Goal: Task Accomplishment & Management: Use online tool/utility

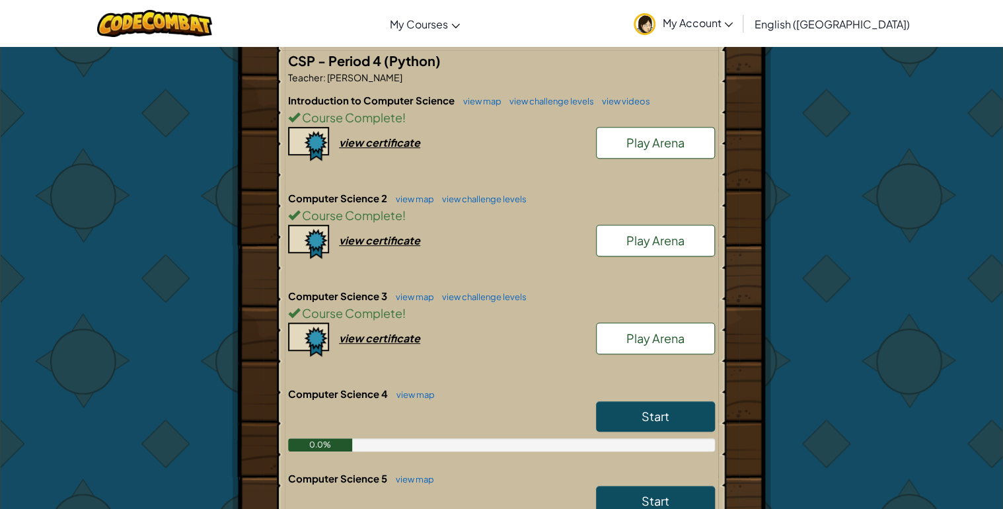
scroll to position [317, 0]
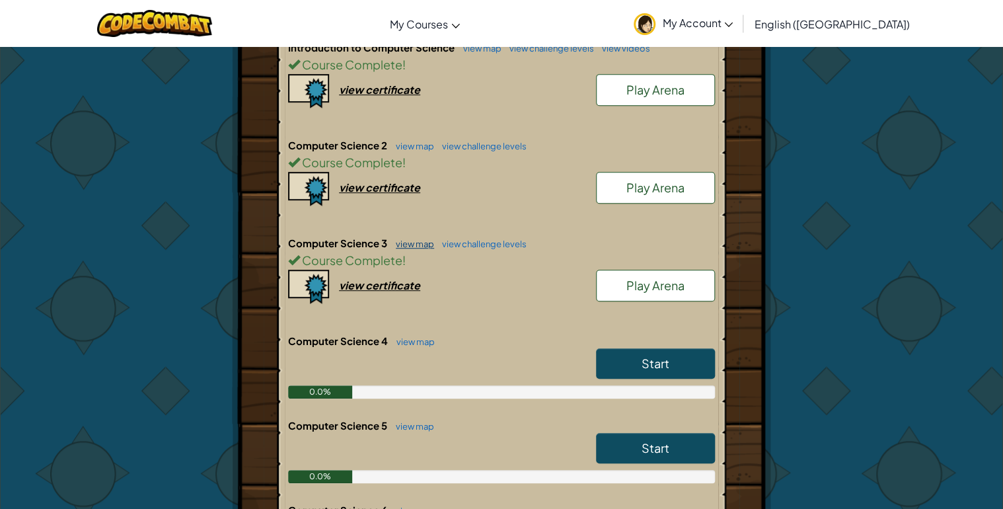
click at [399, 243] on link "view map" at bounding box center [411, 244] width 45 height 11
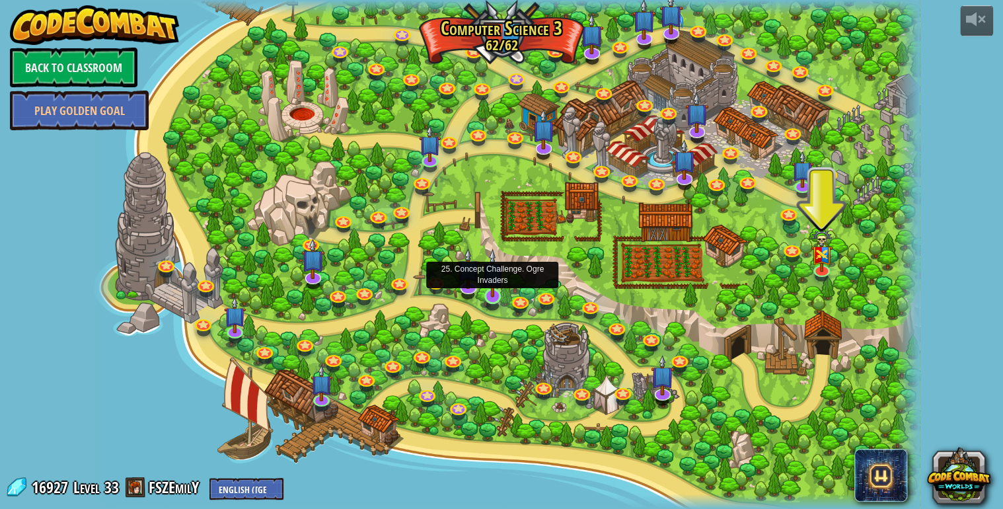
click at [485, 294] on img at bounding box center [492, 273] width 21 height 49
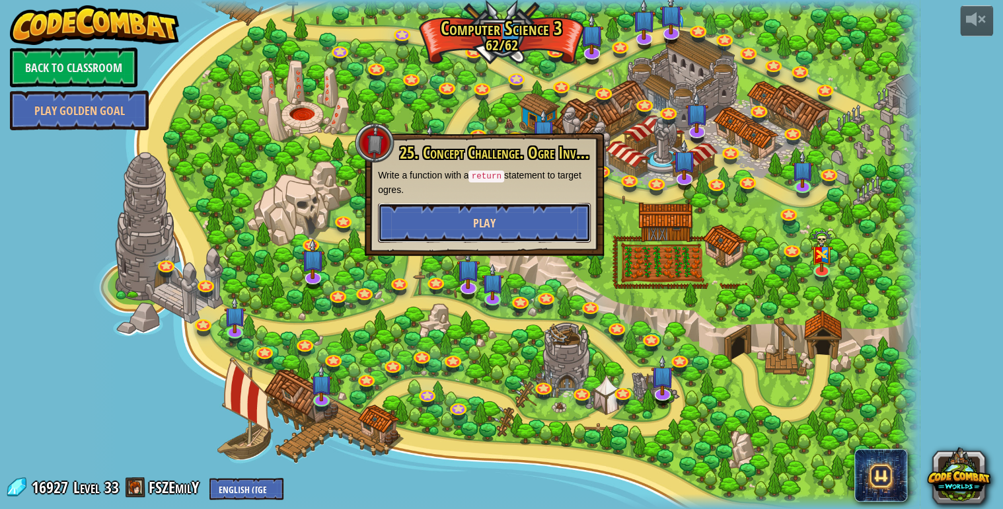
click at [468, 217] on button "Play" at bounding box center [484, 223] width 213 height 40
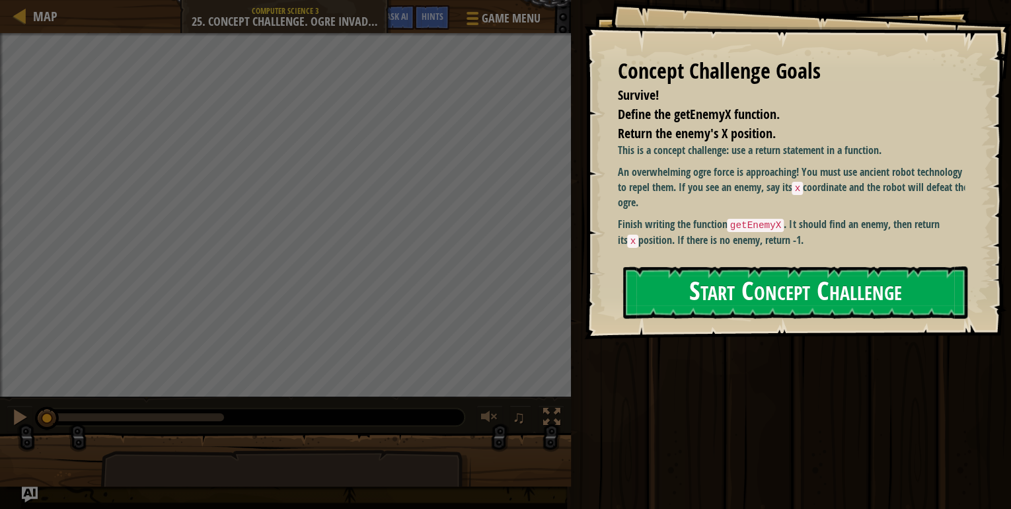
click at [747, 299] on button "Start Concept Challenge" at bounding box center [795, 292] width 344 height 52
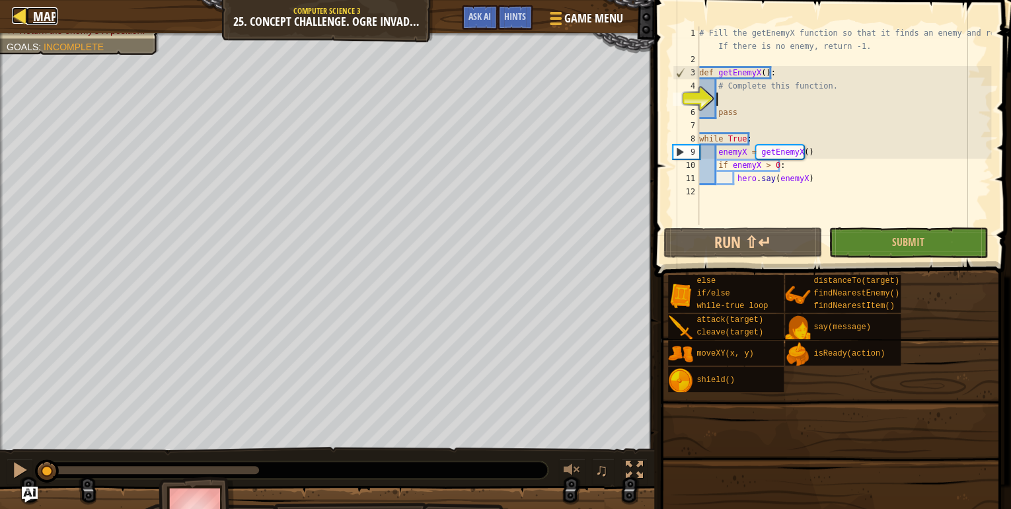
click at [38, 17] on span "Map" at bounding box center [45, 16] width 24 height 18
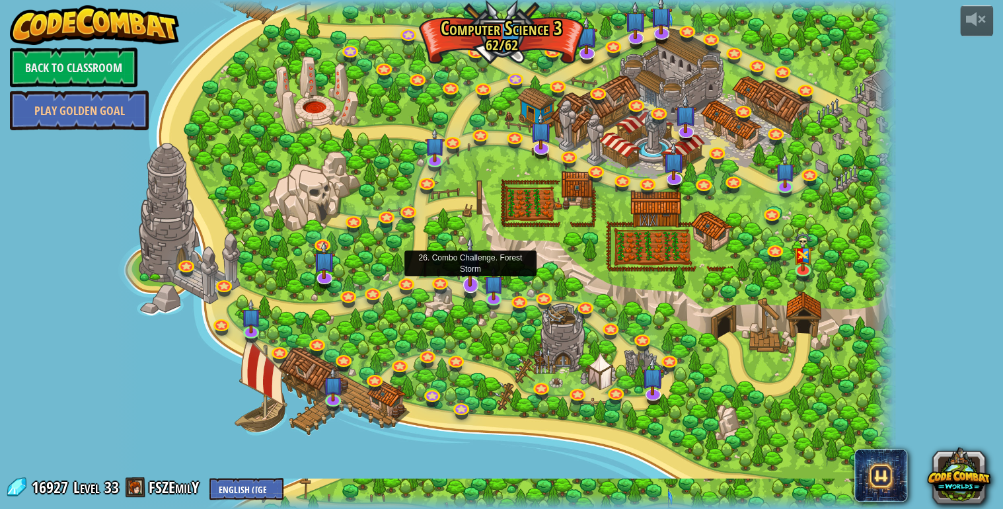
click at [463, 286] on img at bounding box center [470, 261] width 22 height 50
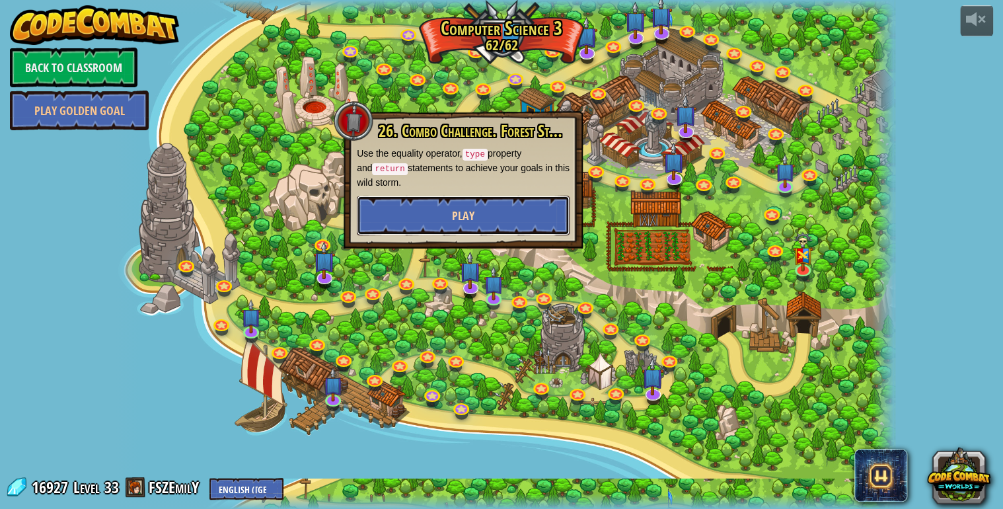
click at [439, 196] on button "Play" at bounding box center [463, 216] width 213 height 40
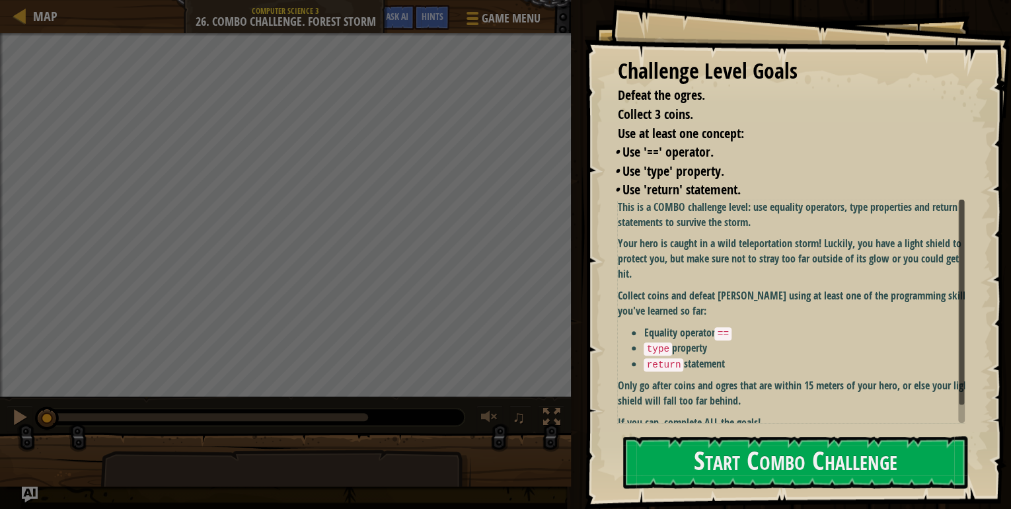
click at [750, 379] on p "Only go after coins and ogres that are within 15 meters of your hero, or else y…" at bounding box center [795, 393] width 356 height 30
click at [747, 415] on p "If you can, complete ALL the goals!" at bounding box center [795, 422] width 356 height 15
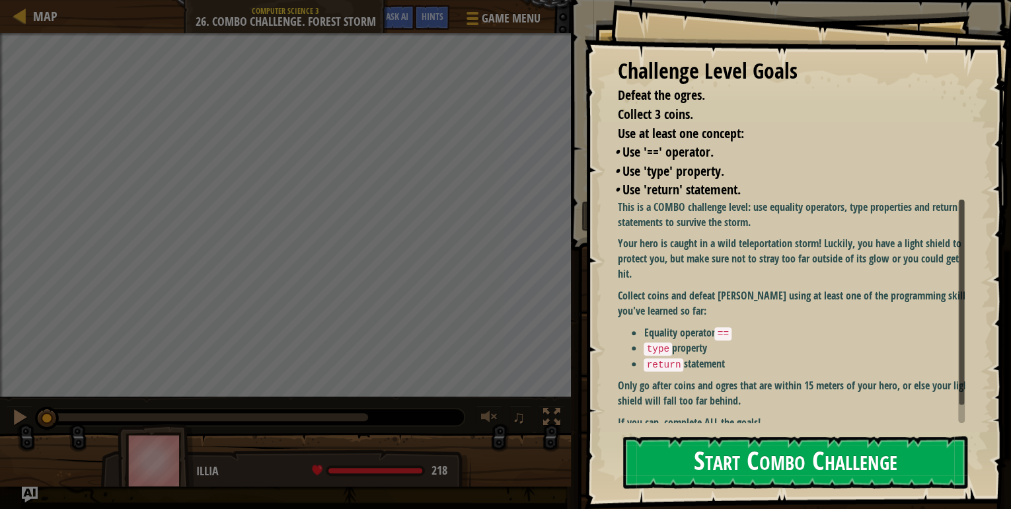
click at [767, 452] on button "Start Combo Challenge" at bounding box center [795, 462] width 344 height 52
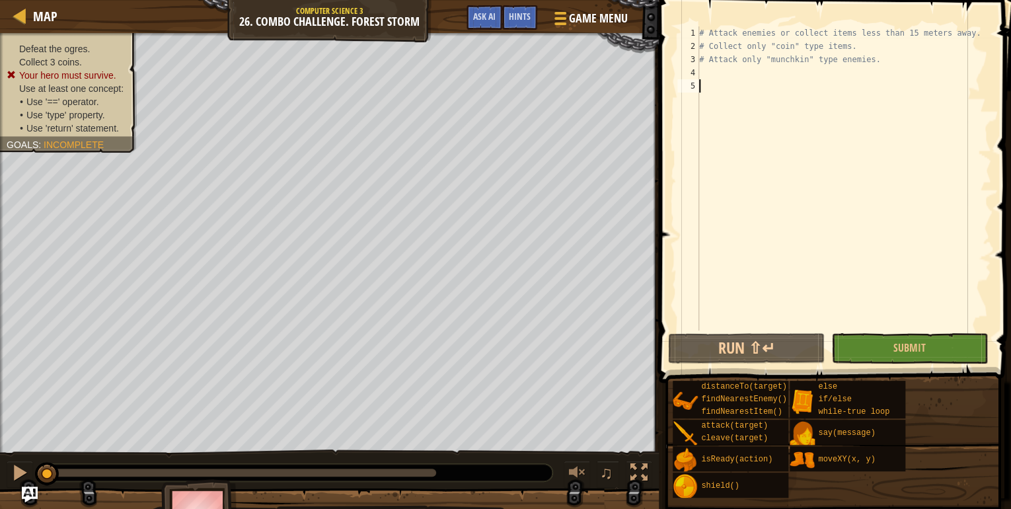
click at [718, 91] on div "# Attack enemies or collect items less than 15 meters away. # Collect only "coi…" at bounding box center [844, 191] width 295 height 331
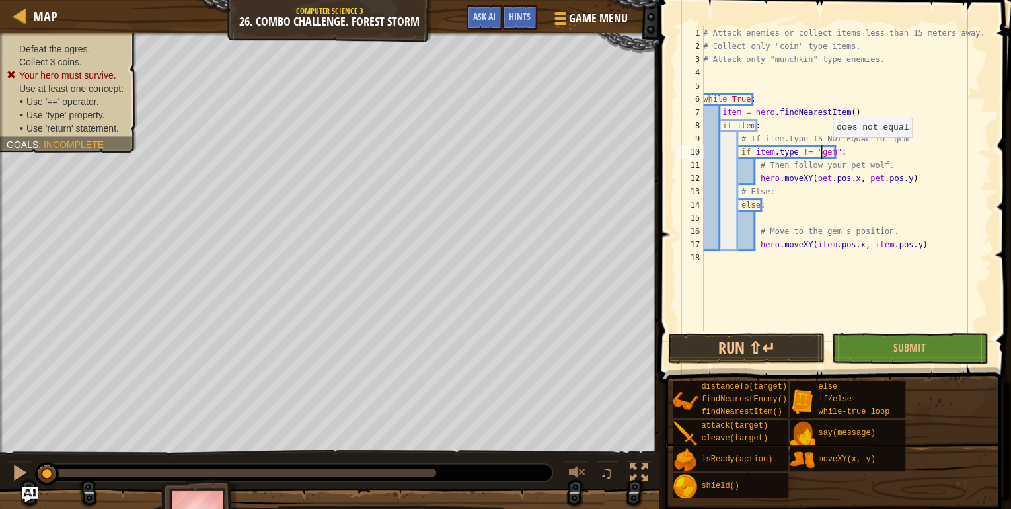
drag, startPoint x: 823, startPoint y: 150, endPoint x: 830, endPoint y: 156, distance: 8.9
click at [828, 151] on div "# Attack enemies or collect items less than 15 meters away. # Collect only "coi…" at bounding box center [846, 191] width 291 height 331
click at [816, 147] on div "# Attack enemies or collect items less than 15 meters away. # Collect only "coi…" at bounding box center [846, 191] width 291 height 331
click at [822, 151] on div "# Attack enemies or collect items less than 15 meters away. # Collect only "coi…" at bounding box center [846, 191] width 291 height 331
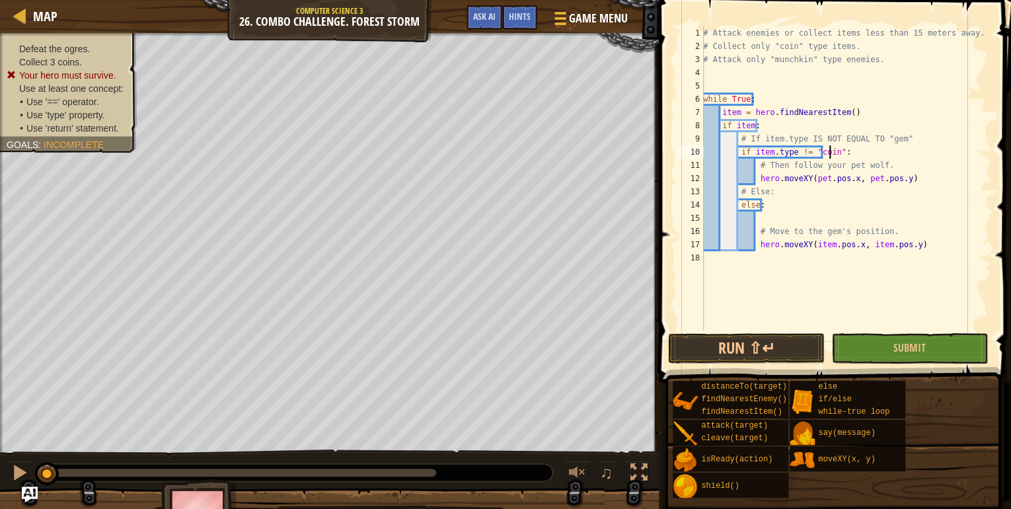
click at [812, 189] on div "# Attack enemies or collect items less than 15 meters away. # Collect only "coi…" at bounding box center [846, 191] width 291 height 331
click at [821, 180] on div "# Attack enemies or collect items less than 15 meters away. # Collect only "coi…" at bounding box center [846, 191] width 291 height 331
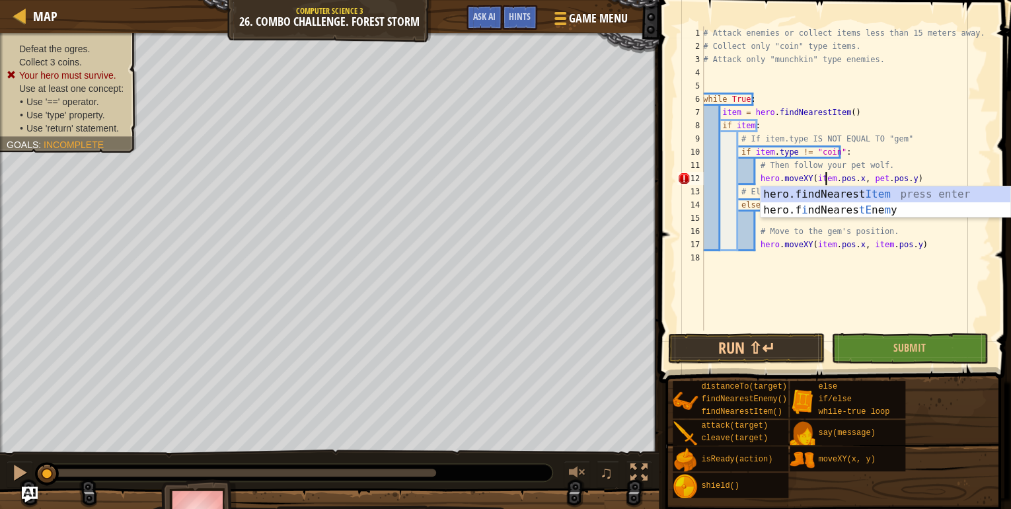
scroll to position [6, 10]
click at [870, 177] on div "# Attack enemies or collect items less than 15 meters away. # Collect only "coi…" at bounding box center [846, 191] width 291 height 331
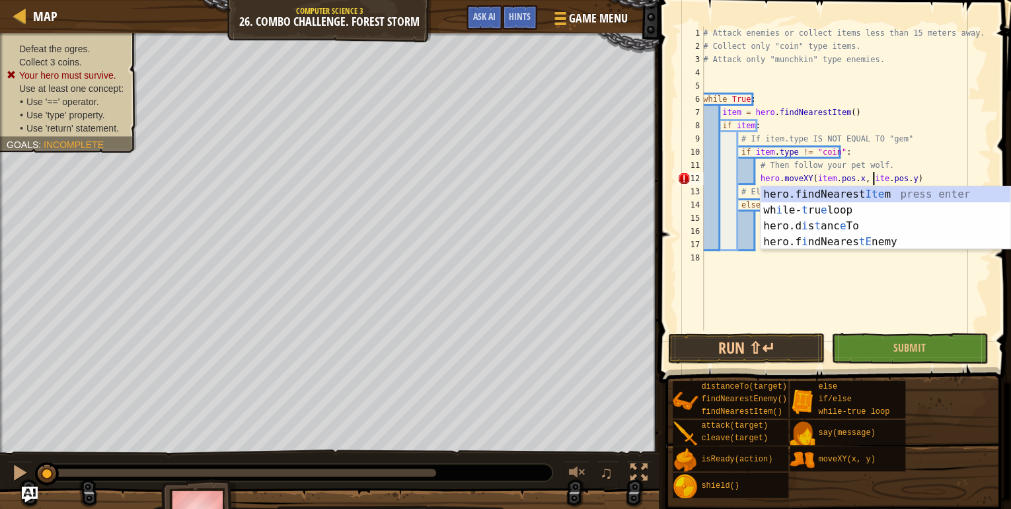
scroll to position [6, 14]
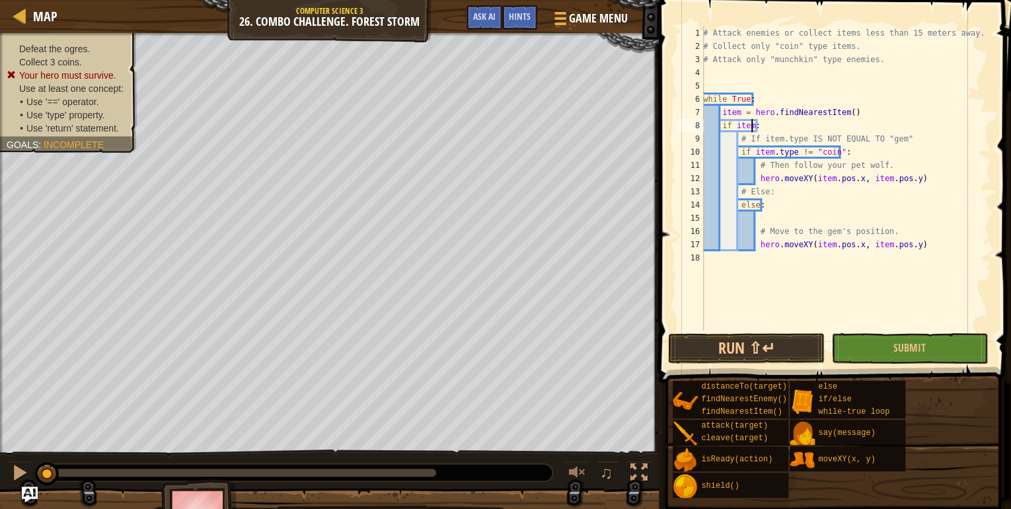
click at [751, 126] on div "# Attack enemies or collect items less than 15 meters away. # Collect only "coi…" at bounding box center [846, 191] width 291 height 331
type textarea "if item < 15:"
click at [824, 253] on div "# Attack enemies or collect items less than 15 meters away. # Collect only "coi…" at bounding box center [846, 191] width 291 height 331
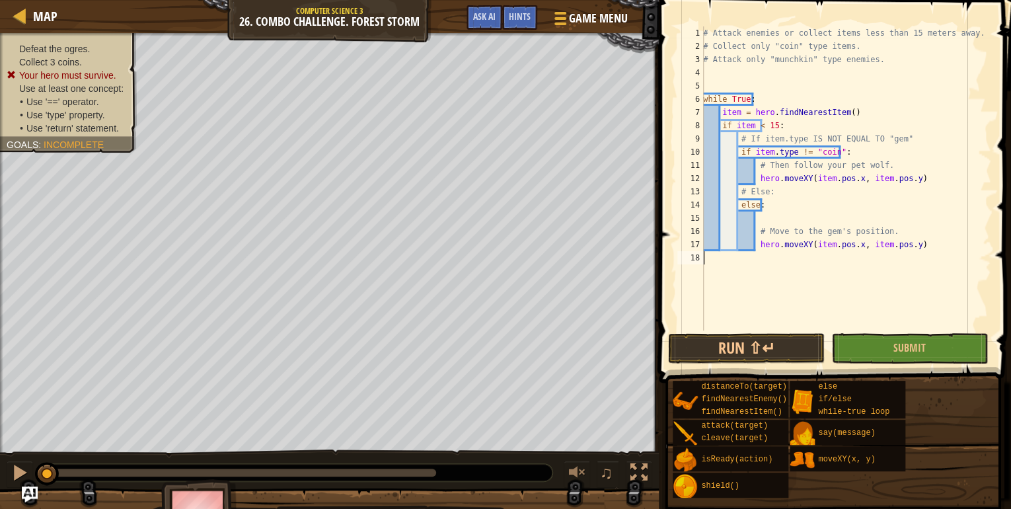
scroll to position [6, 0]
click at [769, 356] on button "Run ⇧↵" at bounding box center [746, 348] width 157 height 30
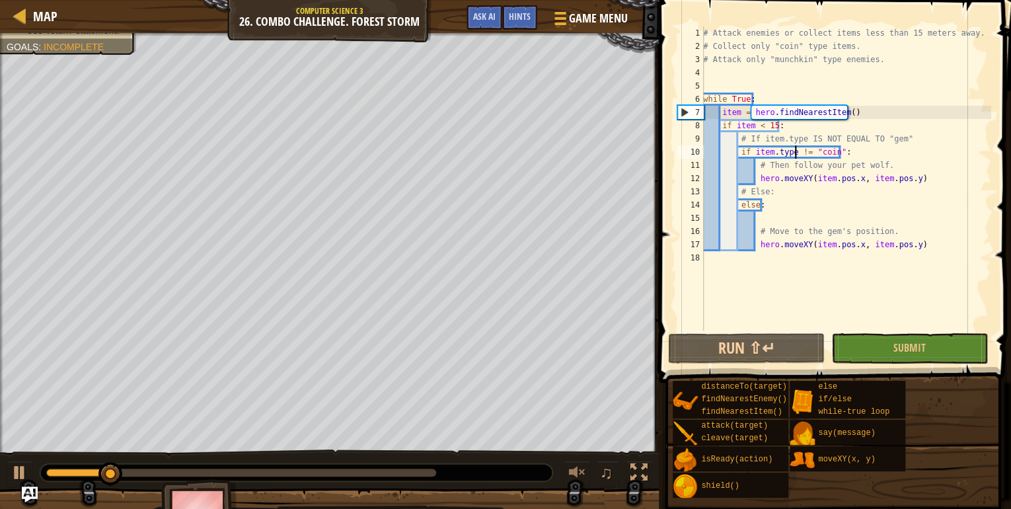
click at [795, 151] on div "# Attack enemies or collect items less than 15 meters away. # Collect only "coi…" at bounding box center [846, 191] width 291 height 331
click at [796, 150] on div "# Attack enemies or collect items less than 15 meters away. # Collect only "coi…" at bounding box center [846, 191] width 291 height 331
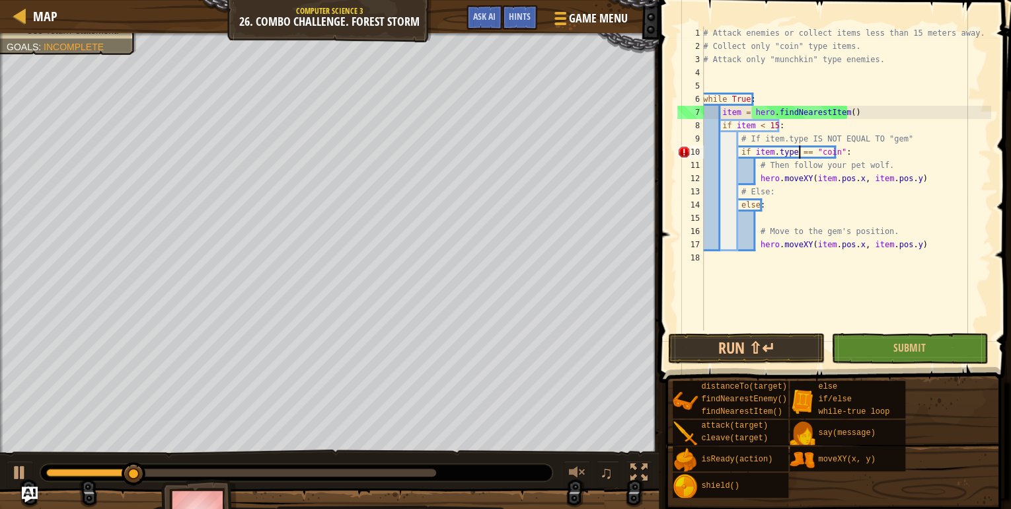
scroll to position [6, 8]
drag, startPoint x: 762, startPoint y: 344, endPoint x: 744, endPoint y: 341, distance: 17.5
click at [760, 344] on button "Run ⇧↵" at bounding box center [746, 348] width 157 height 30
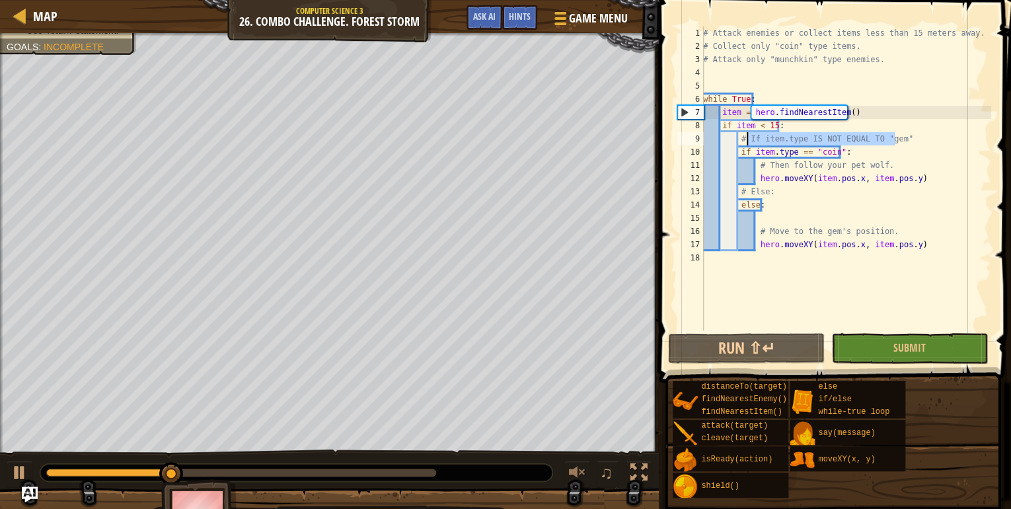
drag, startPoint x: 896, startPoint y: 140, endPoint x: 745, endPoint y: 140, distance: 151.4
click at [746, 140] on div "# Attack enemies or collect items less than 15 meters away. # Collect only "coi…" at bounding box center [846, 191] width 291 height 331
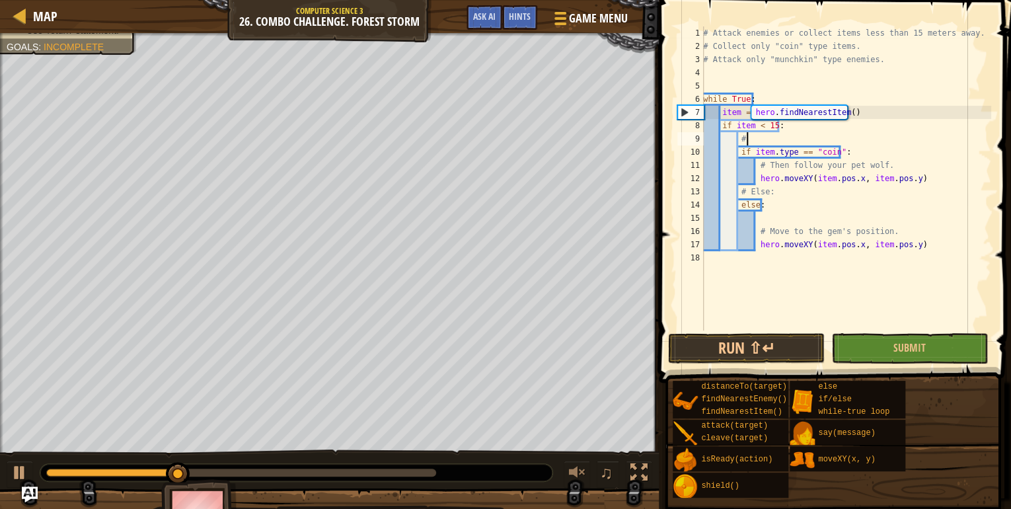
type textarea "#"
drag, startPoint x: 878, startPoint y: 161, endPoint x: 755, endPoint y: 164, distance: 123.0
click at [755, 164] on div "# Attack enemies or collect items less than 15 meters away. # Collect only "coi…" at bounding box center [846, 191] width 291 height 331
type textarea "# Then follow your pet wolf."
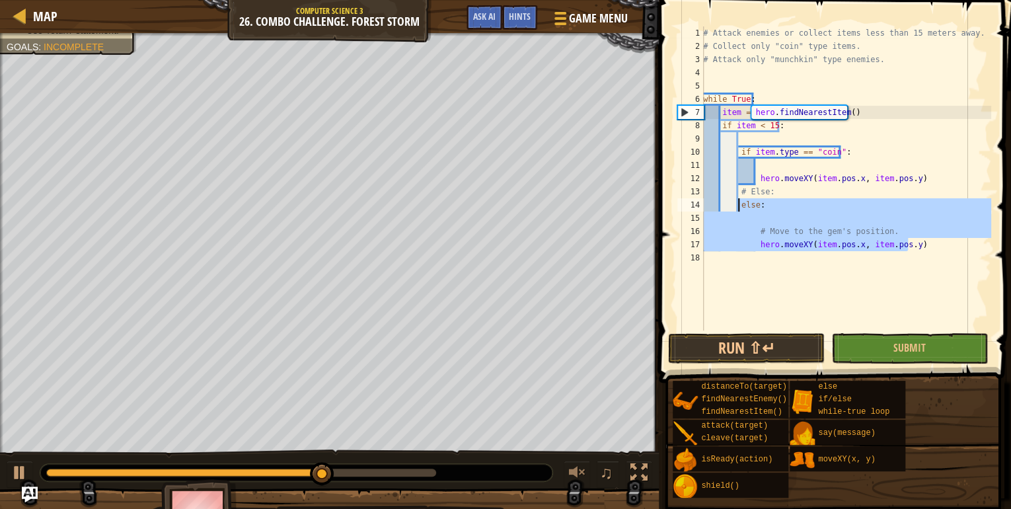
drag, startPoint x: 927, startPoint y: 246, endPoint x: 739, endPoint y: 206, distance: 191.9
click at [739, 206] on div "# Attack enemies or collect items less than 15 meters away. # Collect only "coi…" at bounding box center [846, 191] width 291 height 331
type textarea "else:"
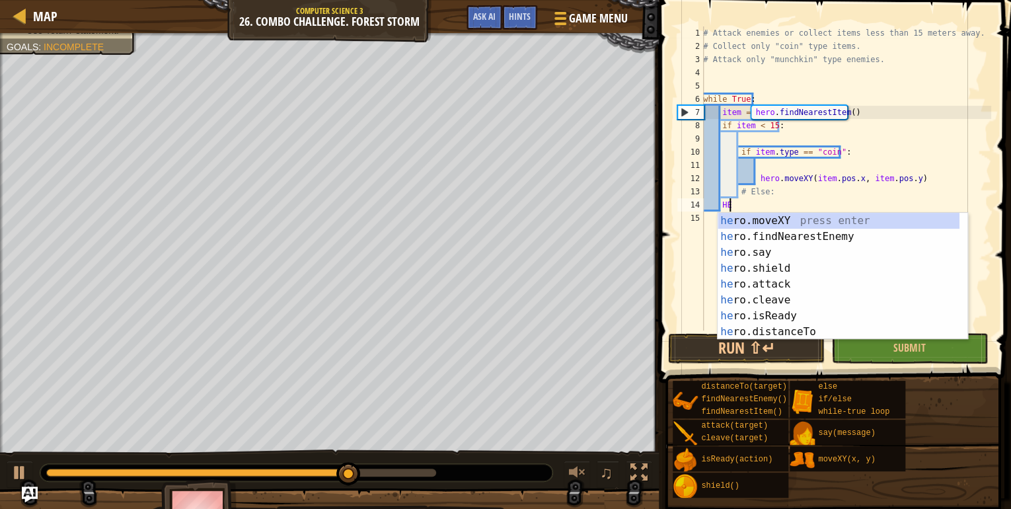
scroll to position [6, 1]
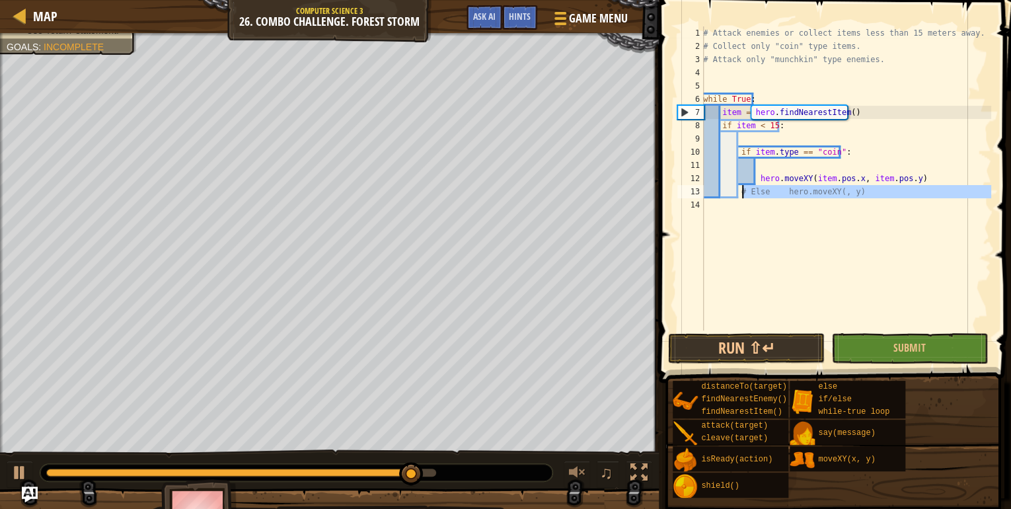
drag, startPoint x: 866, startPoint y: 198, endPoint x: 743, endPoint y: 193, distance: 123.1
click at [743, 193] on div "# Attack enemies or collect items less than 15 meters away. # Collect only "coi…" at bounding box center [846, 191] width 291 height 331
type textarea "#"
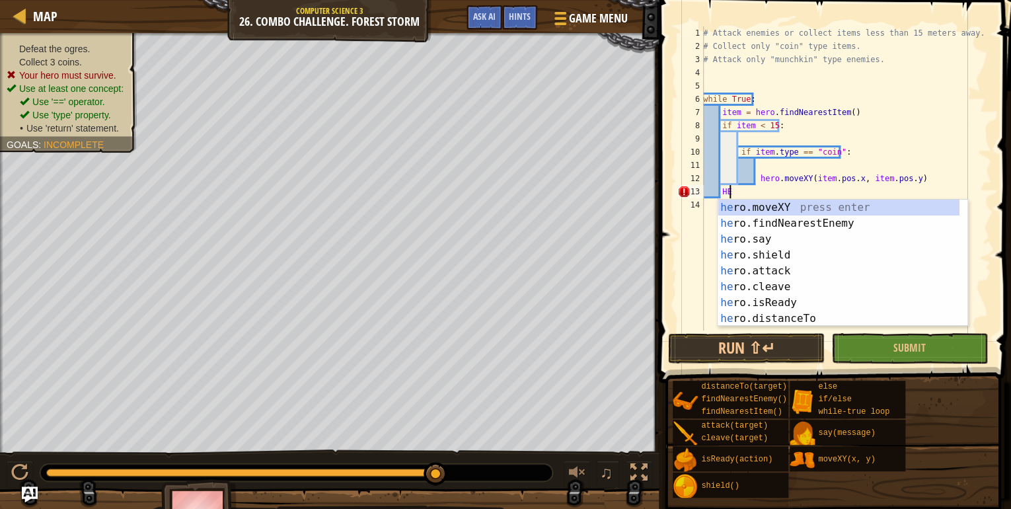
type textarea "H"
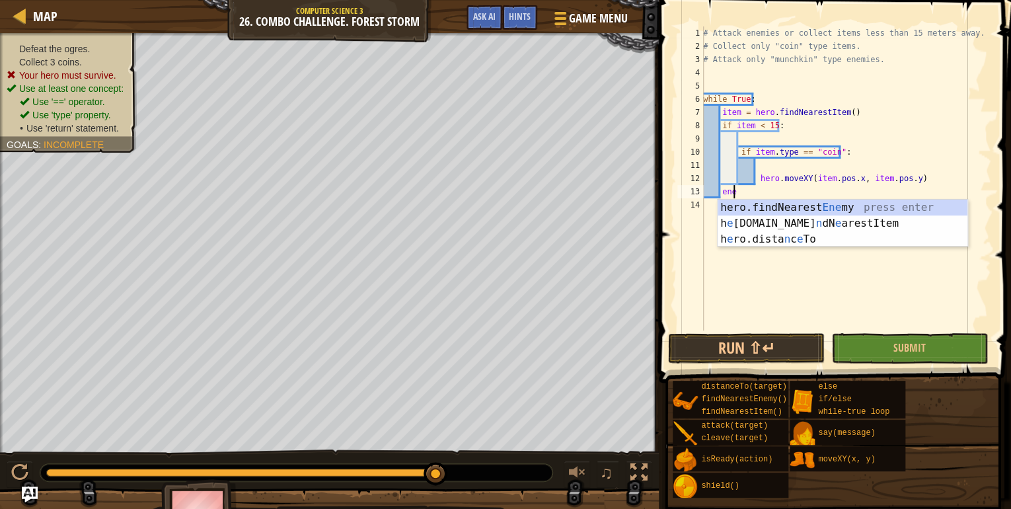
scroll to position [6, 2]
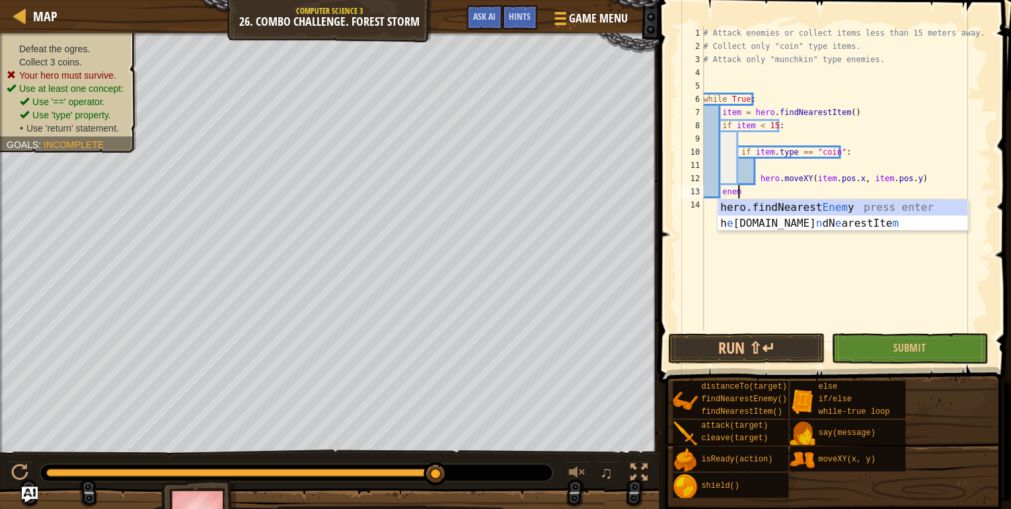
type textarea "enemy"
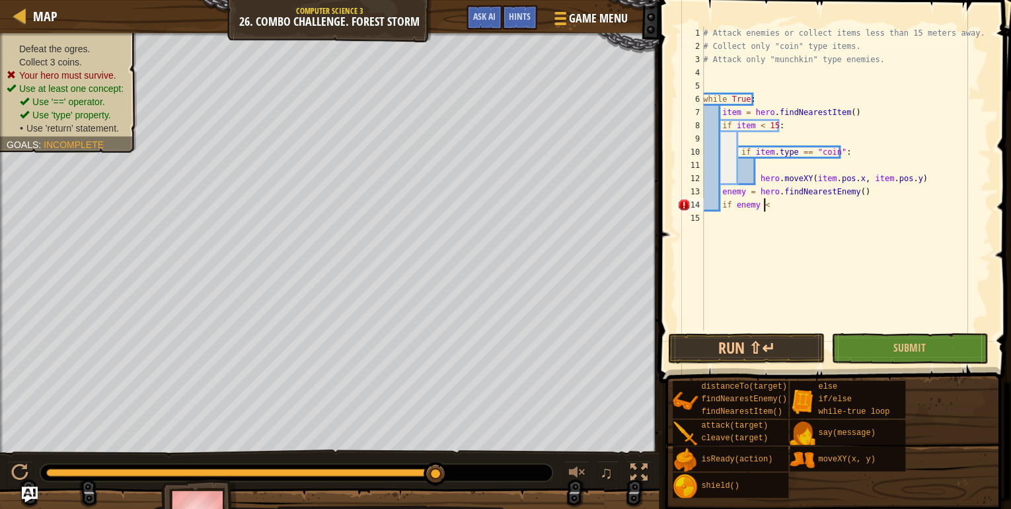
scroll to position [6, 4]
type textarea "if enemy < 15:"
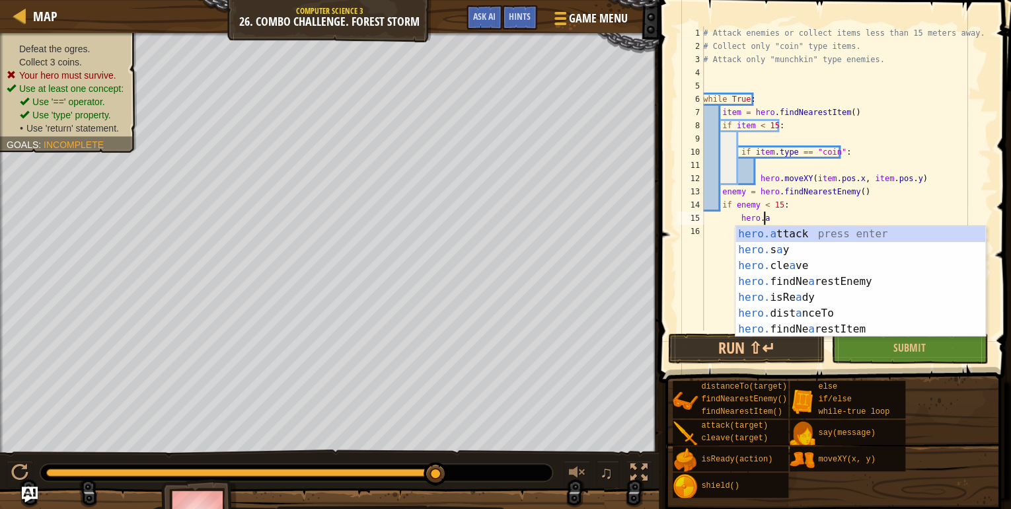
scroll to position [6, 5]
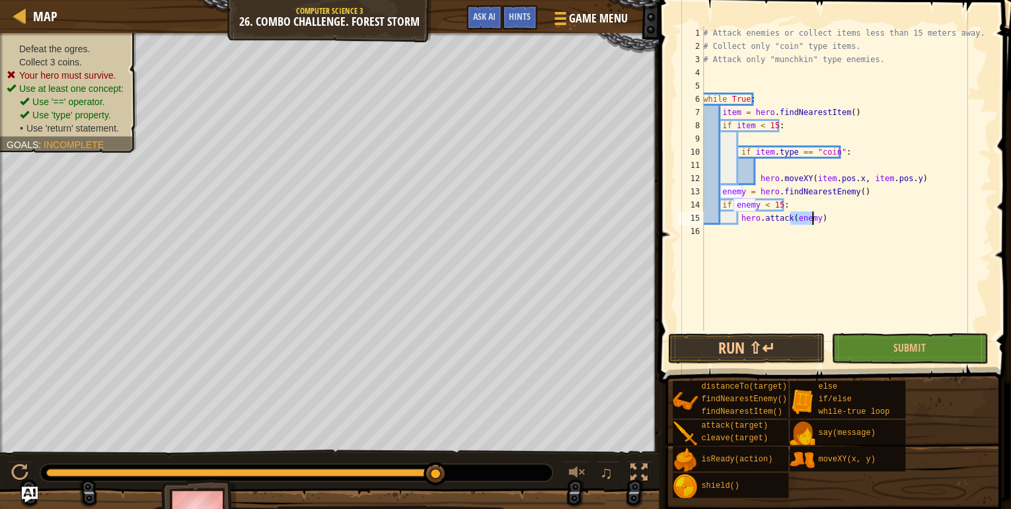
click at [789, 202] on div "# Attack enemies or collect items less than 15 meters away. # Collect only "coi…" at bounding box center [846, 191] width 291 height 331
type textarea "if enemy < 15:"
click at [732, 230] on div "# Attack enemies or collect items less than 15 meters away. # Collect only "coi…" at bounding box center [846, 191] width 291 height 331
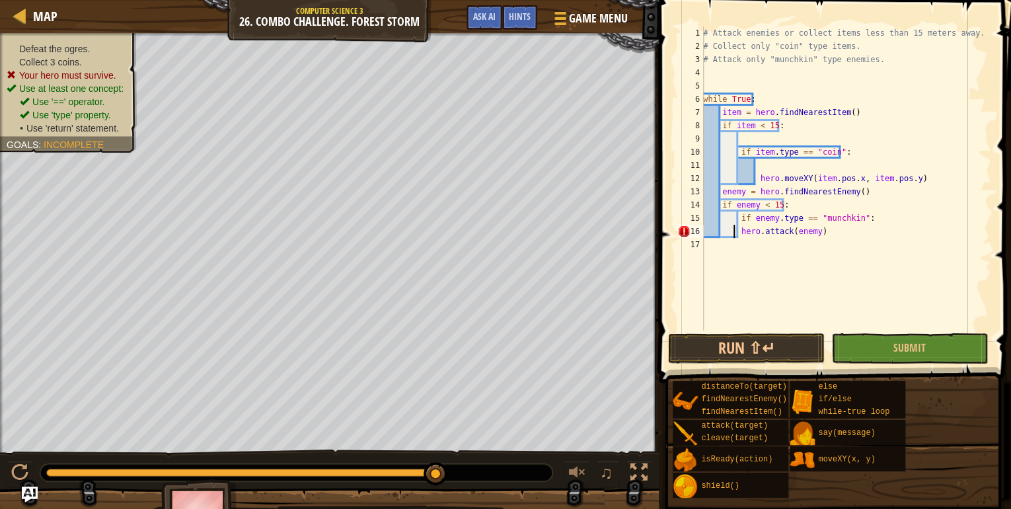
click at [735, 230] on div "# Attack enemies or collect items less than 15 meters away. # Collect only "coi…" at bounding box center [846, 191] width 291 height 331
click at [738, 231] on div "# Attack enemies or collect items less than 15 meters away. # Collect only "coi…" at bounding box center [846, 191] width 291 height 331
click at [775, 341] on button "Run ⇧↵" at bounding box center [746, 348] width 157 height 30
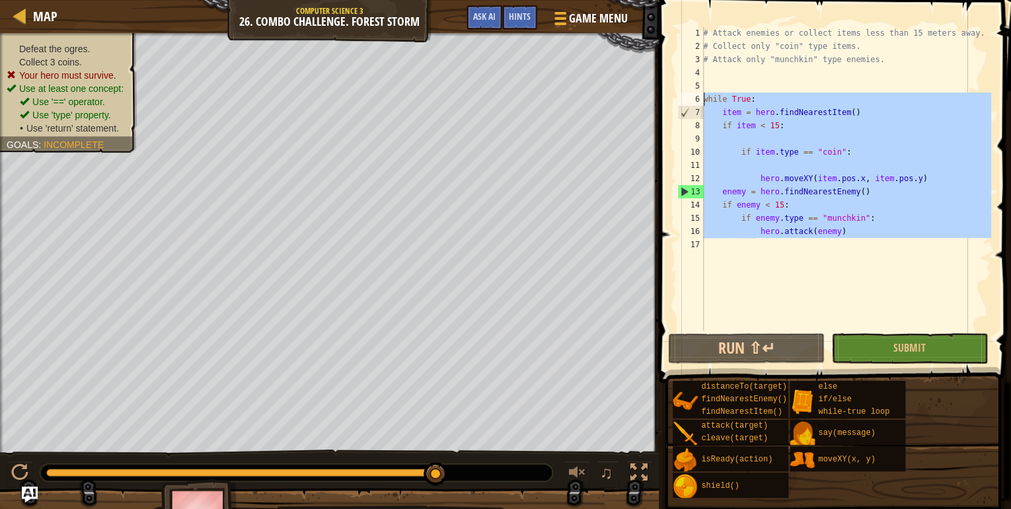
drag, startPoint x: 856, startPoint y: 242, endPoint x: 682, endPoint y: 94, distance: 228.9
click at [682, 94] on div "hero.attack(enemy) 1 2 3 4 5 6 7 8 9 10 11 12 13 14 15 16 17 # Attack enemies o…" at bounding box center [833, 178] width 317 height 304
type textarea "while True: item = hero.findNearestItem()"
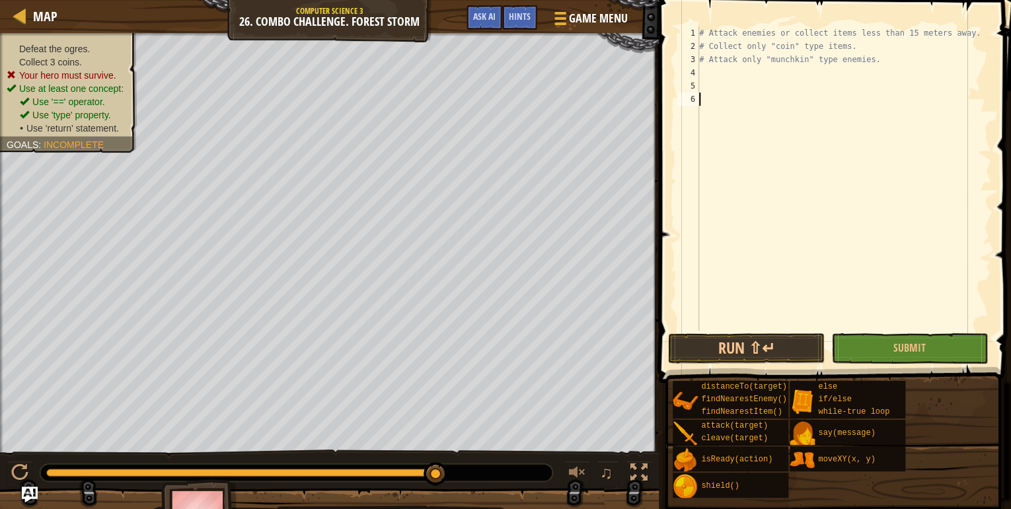
paste textarea "hero.moveXY(item.pos.x, item.pos.y)"
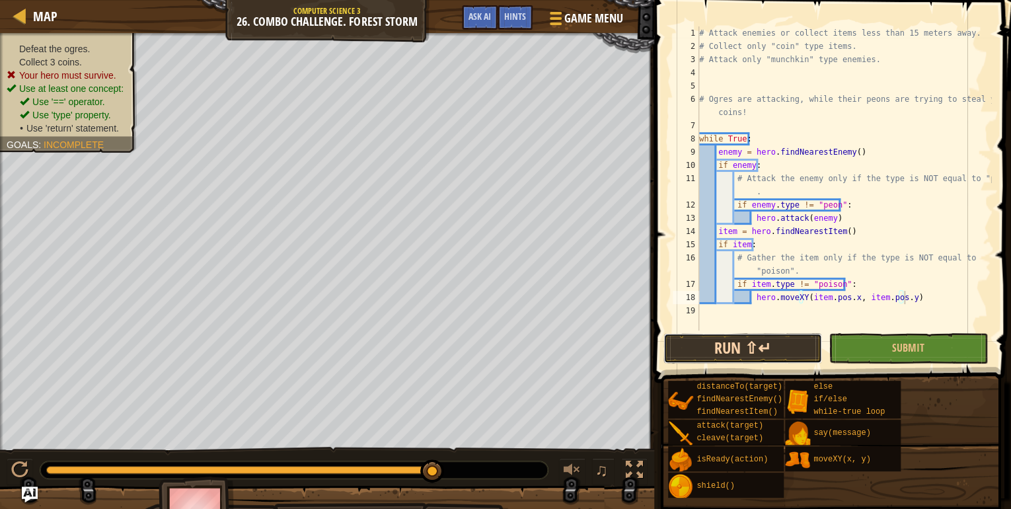
click at [762, 362] on button "Run ⇧↵" at bounding box center [743, 348] width 159 height 30
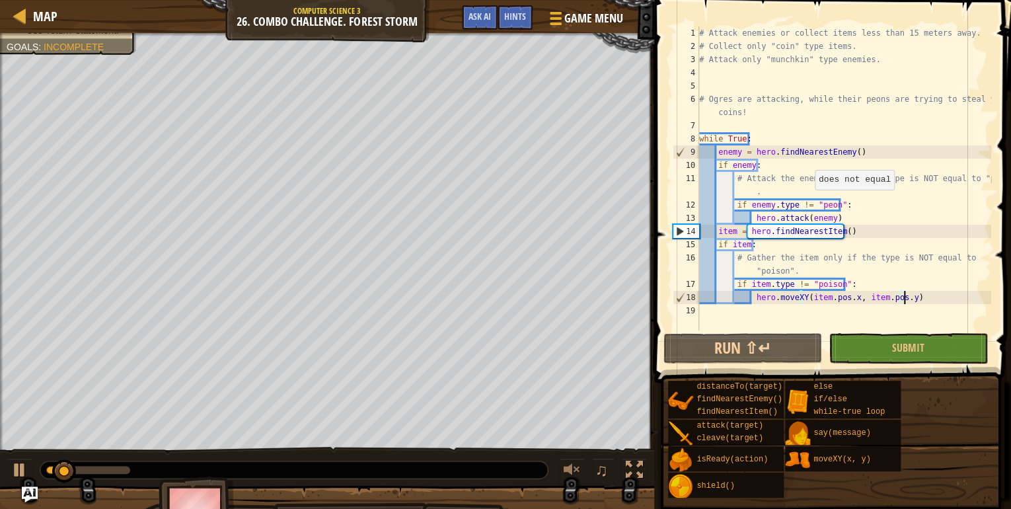
click at [808, 203] on div "# Attack enemies or collect items less than 15 meters away. # Collect only "coi…" at bounding box center [844, 191] width 295 height 331
click at [800, 200] on div "# Attack enemies or collect items less than 15 meters away. # Collect only "coi…" at bounding box center [844, 191] width 295 height 331
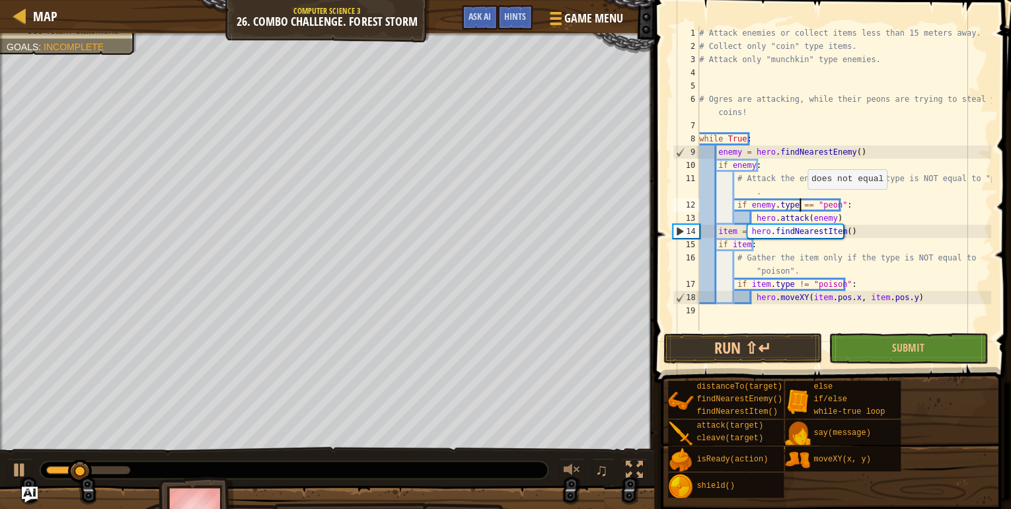
scroll to position [6, 8]
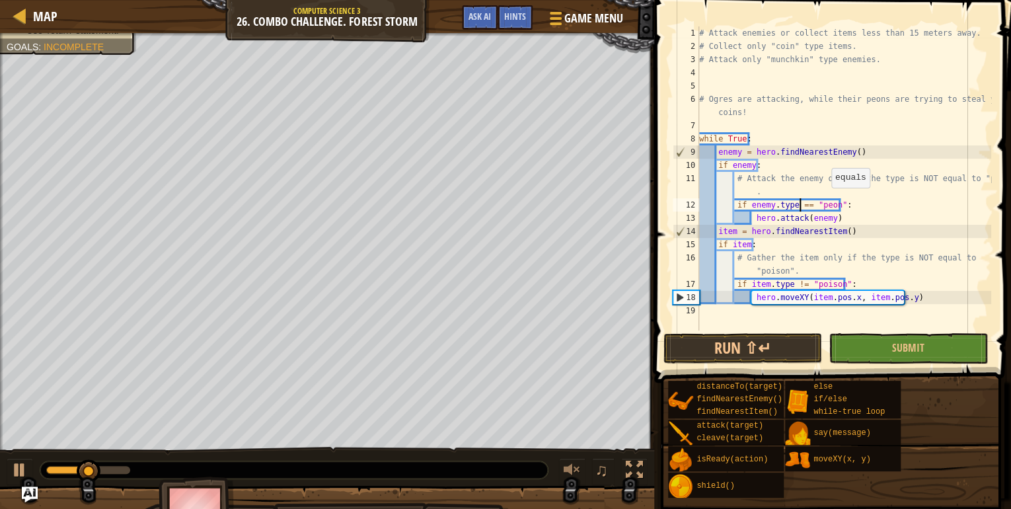
click at [825, 202] on div "# Attack enemies or collect items less than 15 meters away. # Collect only "coi…" at bounding box center [844, 191] width 295 height 331
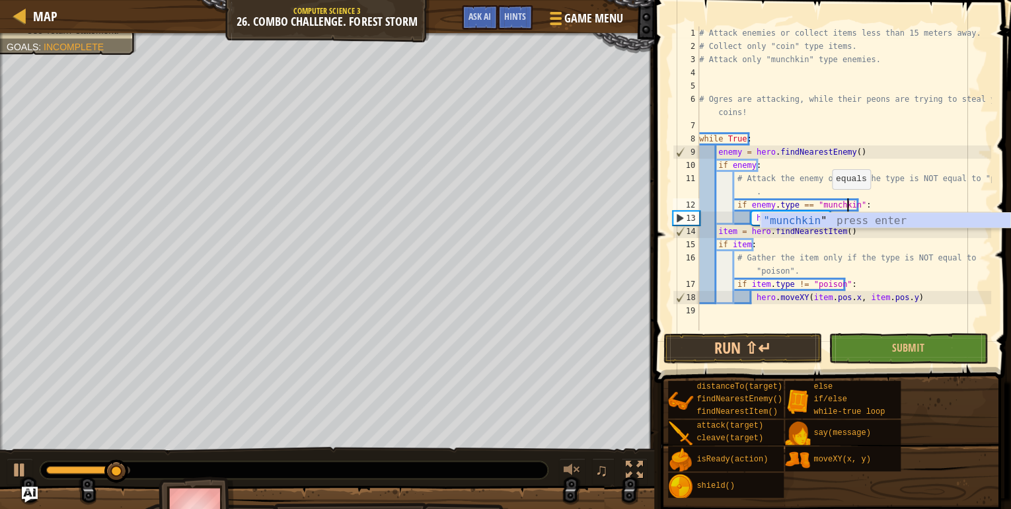
scroll to position [6, 12]
click at [793, 287] on div "# Attack enemies or collect items less than 15 meters away. # Collect only "coi…" at bounding box center [844, 191] width 295 height 331
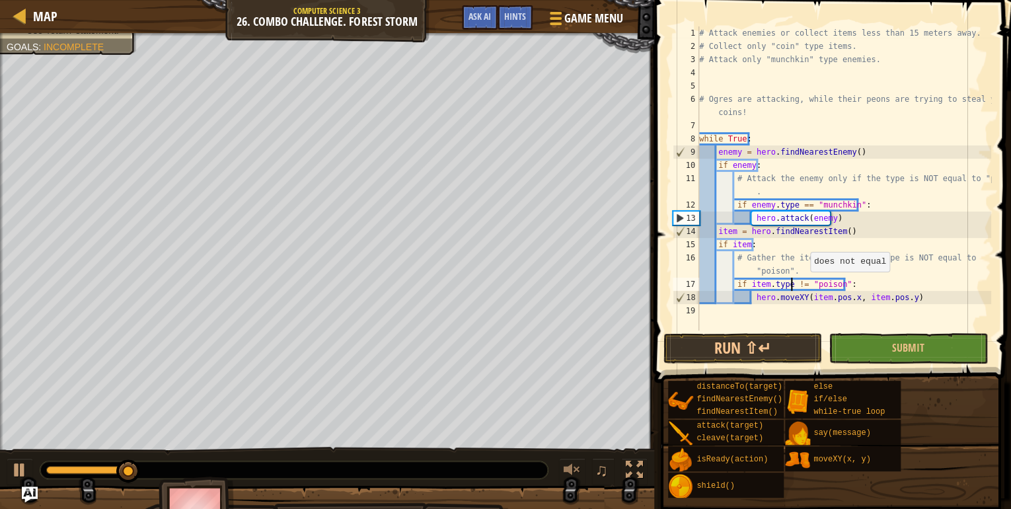
click at [803, 285] on div "# Attack enemies or collect items less than 15 meters away. # Collect only "coi…" at bounding box center [844, 191] width 295 height 331
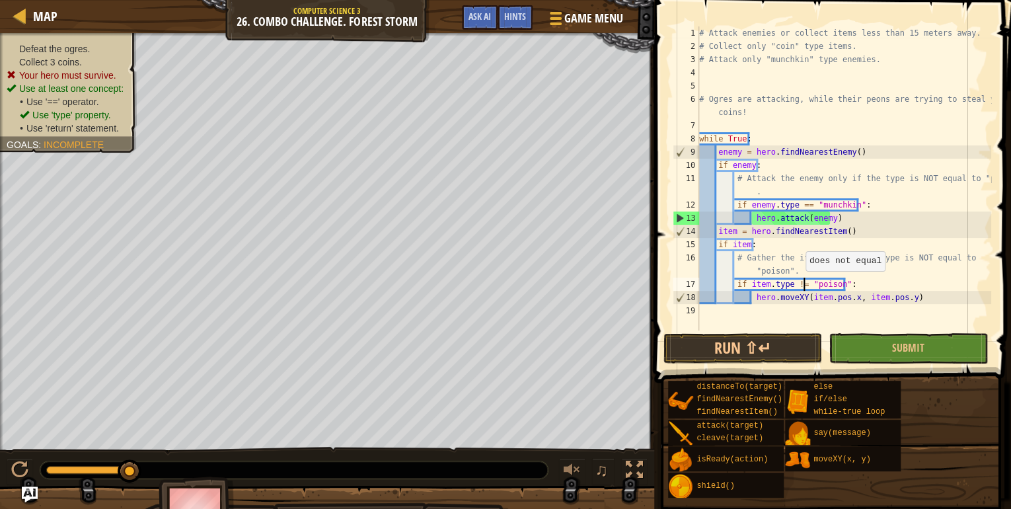
click at [796, 284] on div "# Attack enemies or collect items less than 15 meters away. # Collect only "coi…" at bounding box center [844, 191] width 295 height 331
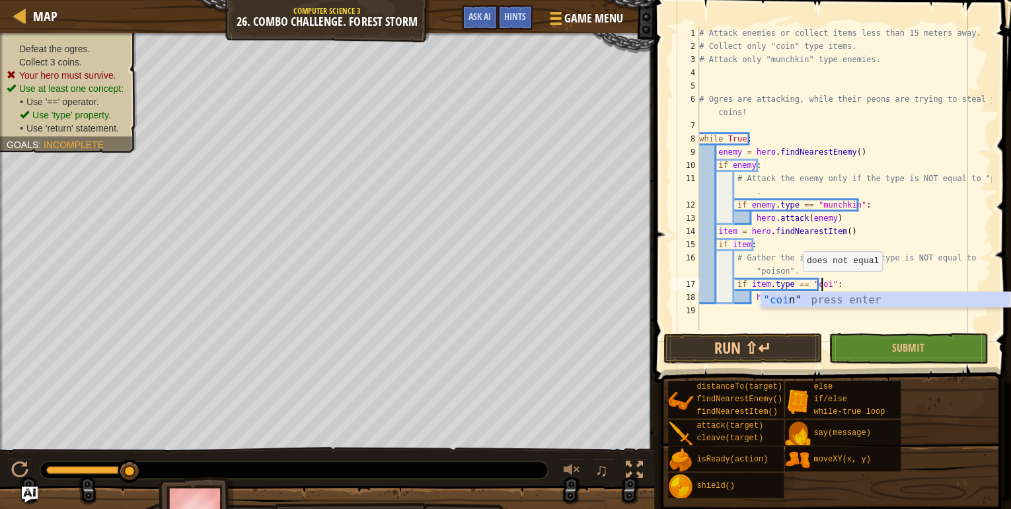
scroll to position [6, 10]
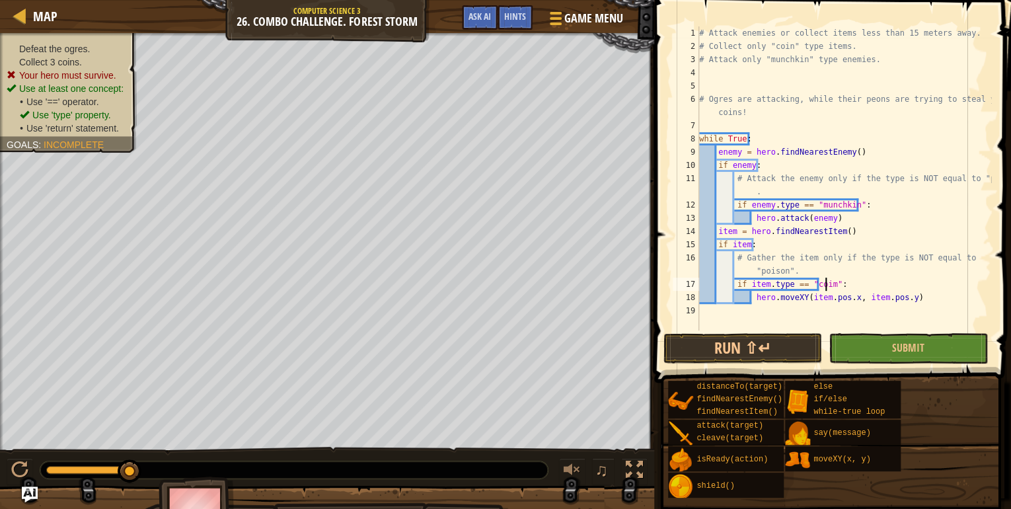
click at [736, 239] on div "# Attack enemies or collect items less than 15 meters away. # Collect only "coi…" at bounding box center [844, 191] width 295 height 331
click at [838, 227] on div "# Attack enemies or collect items less than 15 meters away. # Collect only "coi…" at bounding box center [844, 191] width 295 height 331
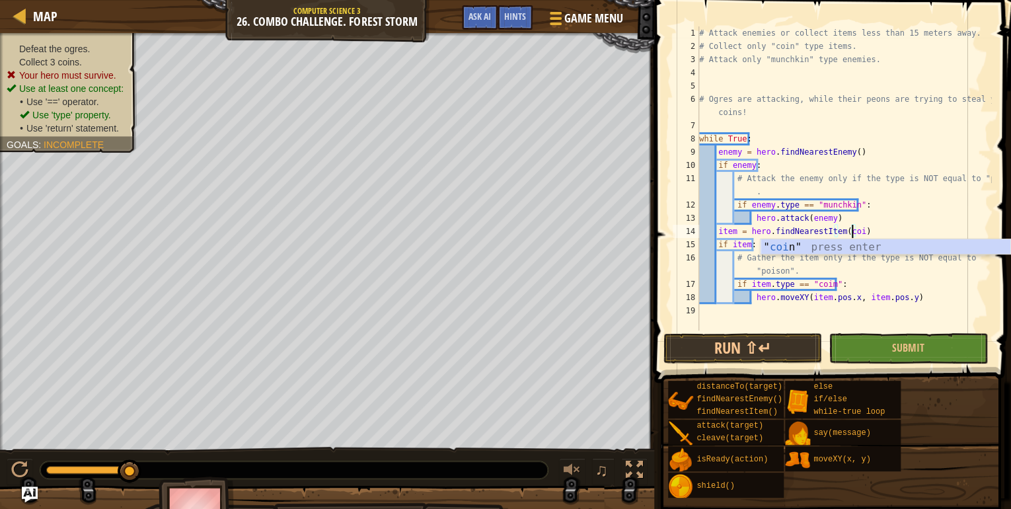
scroll to position [6, 13]
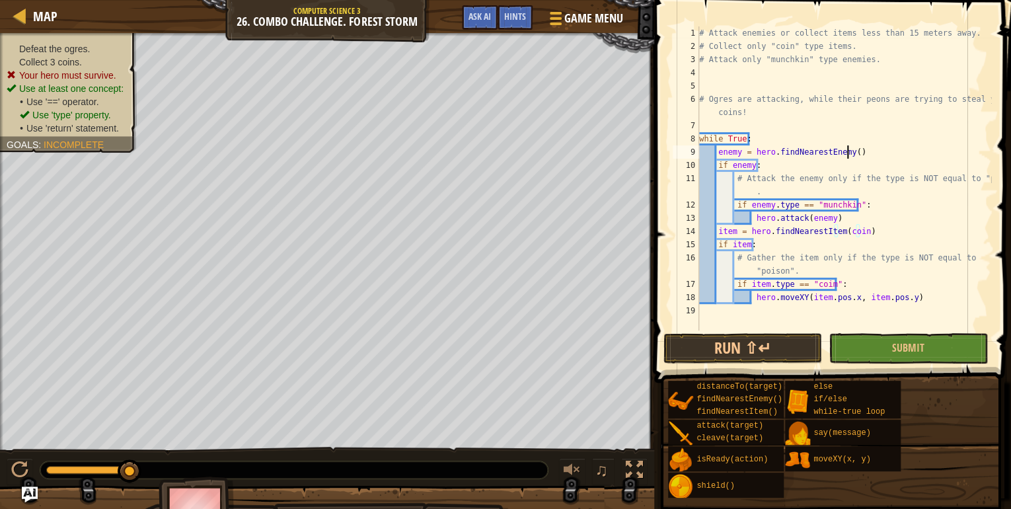
click at [847, 154] on div "# Attack enemies or collect items less than 15 meters away. # Collect only "coi…" at bounding box center [844, 191] width 295 height 331
click at [855, 241] on div "# Attack enemies or collect items less than 15 meters away. # Collect only "coi…" at bounding box center [844, 191] width 295 height 331
click at [754, 357] on button "Run ⇧↵" at bounding box center [743, 348] width 159 height 30
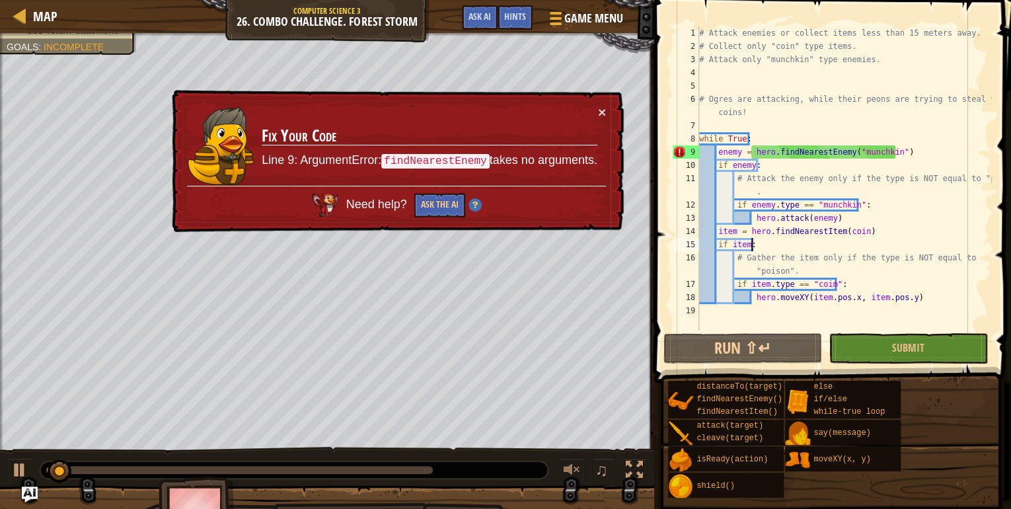
click at [888, 147] on div "# Attack enemies or collect items less than 15 meters away. # Collect only "coi…" at bounding box center [844, 191] width 295 height 331
click at [898, 149] on div "# Attack enemies or collect items less than 15 meters away. # Collect only "coi…" at bounding box center [844, 191] width 295 height 331
click at [891, 148] on div "# Attack enemies or collect items less than 15 meters away. # Collect only "coi…" at bounding box center [844, 191] width 295 height 331
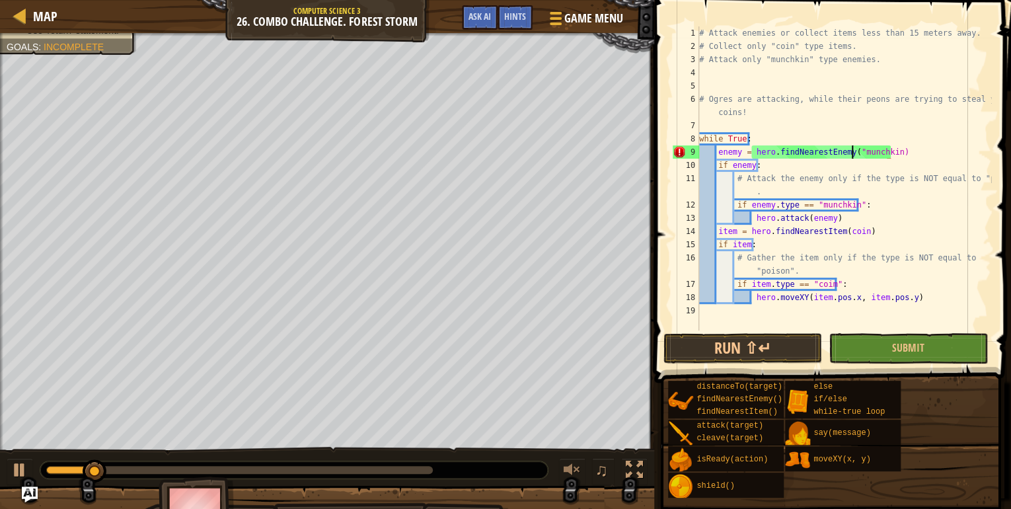
click at [853, 149] on div "# Attack enemies or collect items less than 15 meters away. # Collect only "coi…" at bounding box center [844, 191] width 295 height 331
click at [746, 364] on span at bounding box center [834, 173] width 368 height 422
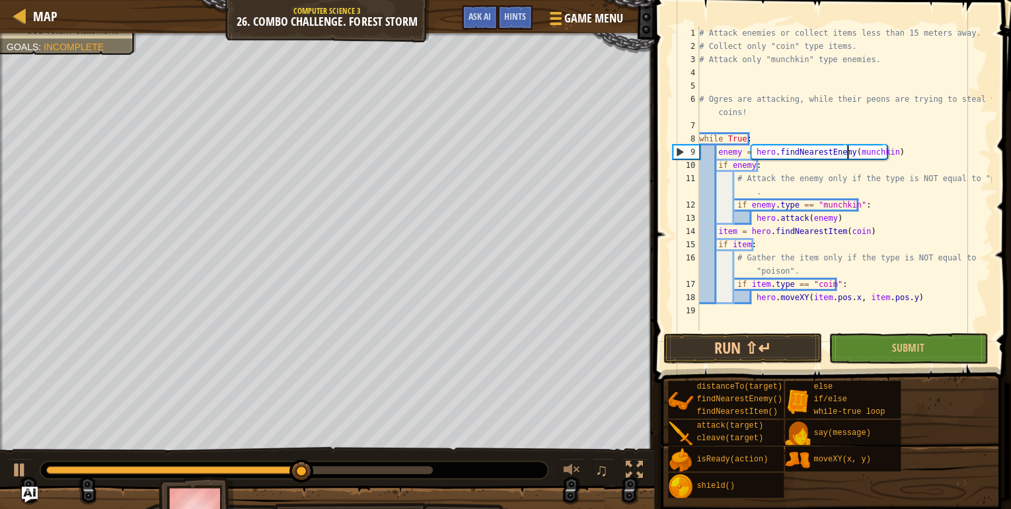
click at [847, 221] on div "# Attack enemies or collect items less than 15 meters away. # Collect only "coi…" at bounding box center [844, 191] width 295 height 331
click at [754, 164] on div "# Attack enemies or collect items less than 15 meters away. # Collect only "coi…" at bounding box center [844, 191] width 295 height 331
click at [751, 163] on div "# Attack enemies or collect items less than 15 meters away. # Collect only "coi…" at bounding box center [844, 191] width 295 height 331
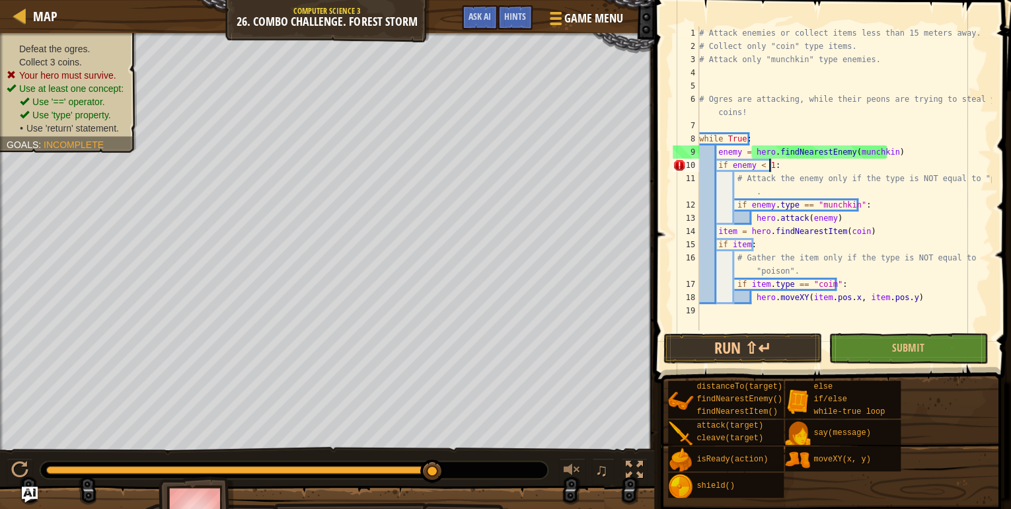
scroll to position [6, 5]
click at [746, 244] on div "# Attack enemies or collect items less than 15 meters away. # Collect only "coi…" at bounding box center [844, 191] width 295 height 331
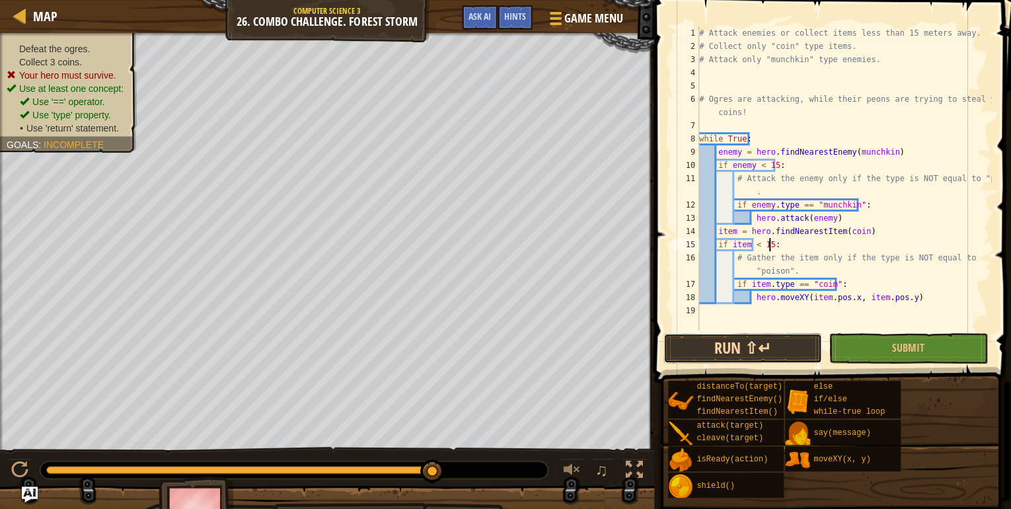
click at [782, 344] on button "Run ⇧↵" at bounding box center [743, 348] width 159 height 30
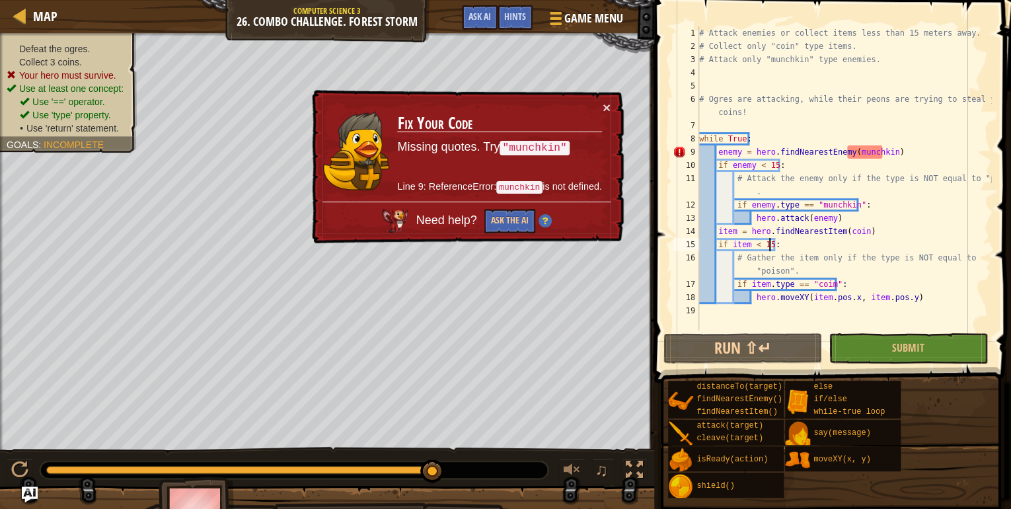
click at [878, 147] on div "# Attack enemies or collect items less than 15 meters away. # Collect only "coi…" at bounding box center [844, 191] width 295 height 331
click at [880, 149] on div "# Attack enemies or collect items less than 15 meters away. # Collect only "coi…" at bounding box center [844, 191] width 295 height 331
click at [849, 151] on div "# Attack enemies or collect items less than 15 meters away. # Collect only "coi…" at bounding box center [844, 191] width 295 height 331
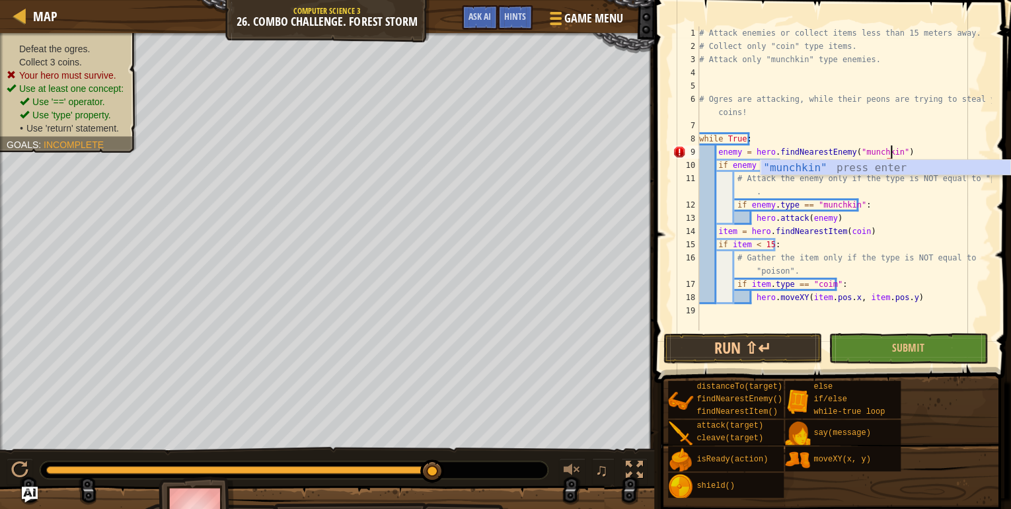
scroll to position [6, 15]
click at [746, 358] on button "Run ⇧↵" at bounding box center [743, 348] width 159 height 30
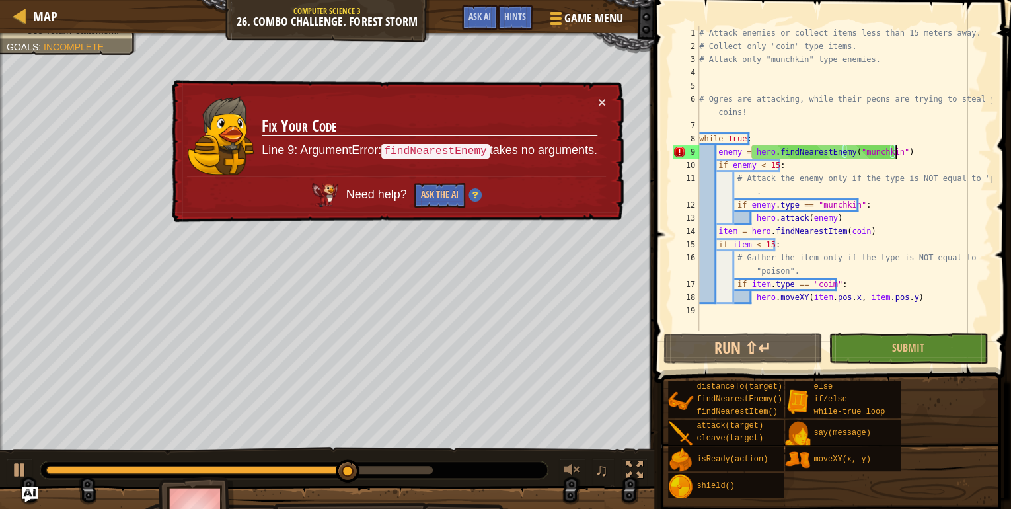
click at [893, 147] on div "# Attack enemies or collect items less than 15 meters away. # Collect only "coi…" at bounding box center [844, 191] width 295 height 331
click at [891, 149] on div "# Attack enemies or collect items less than 15 meters away. # Collect only "coi…" at bounding box center [844, 191] width 295 height 331
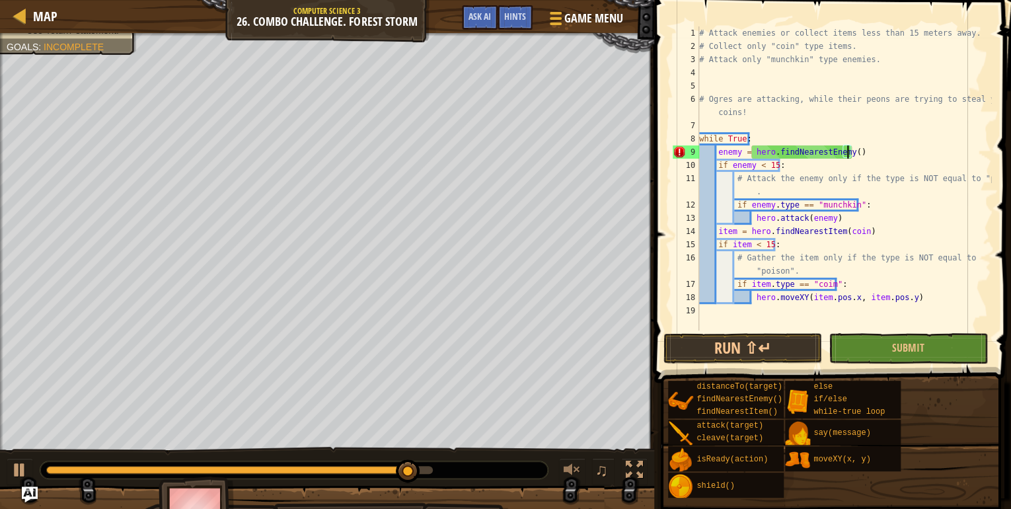
scroll to position [6, 11]
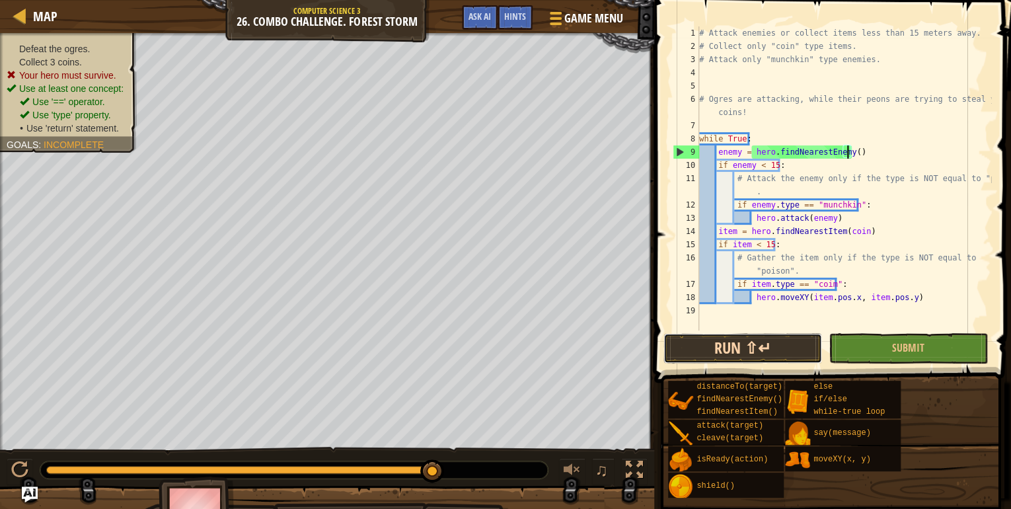
click at [713, 334] on button "Run ⇧↵" at bounding box center [743, 348] width 159 height 30
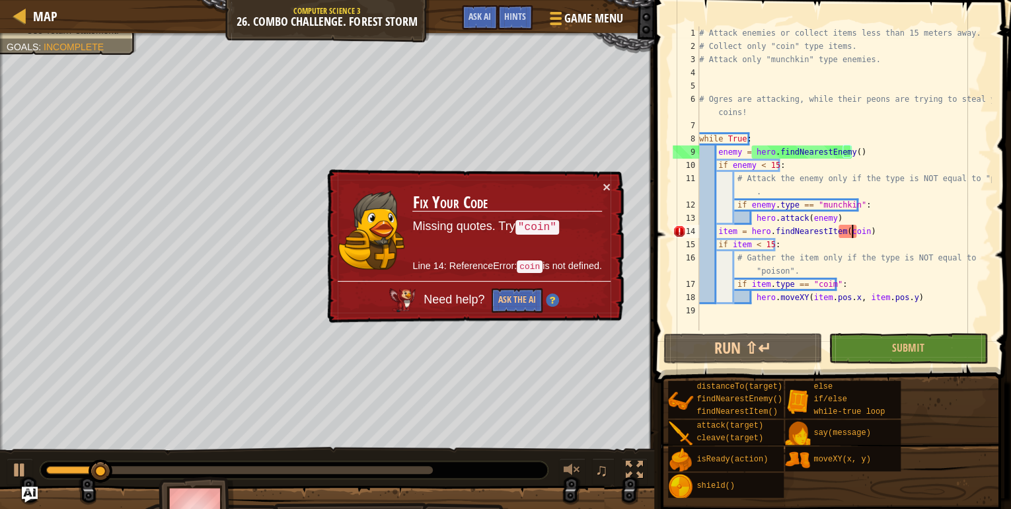
click at [853, 228] on div "# Attack enemies or collect items less than 15 meters away. # Collect only "coi…" at bounding box center [844, 191] width 295 height 331
click at [857, 231] on div "# Attack enemies or collect items less than 15 meters away. # Collect only "coi…" at bounding box center [844, 191] width 295 height 331
click at [853, 231] on div "# Attack enemies or collect items less than 15 meters away. # Collect only "coi…" at bounding box center [844, 191] width 295 height 331
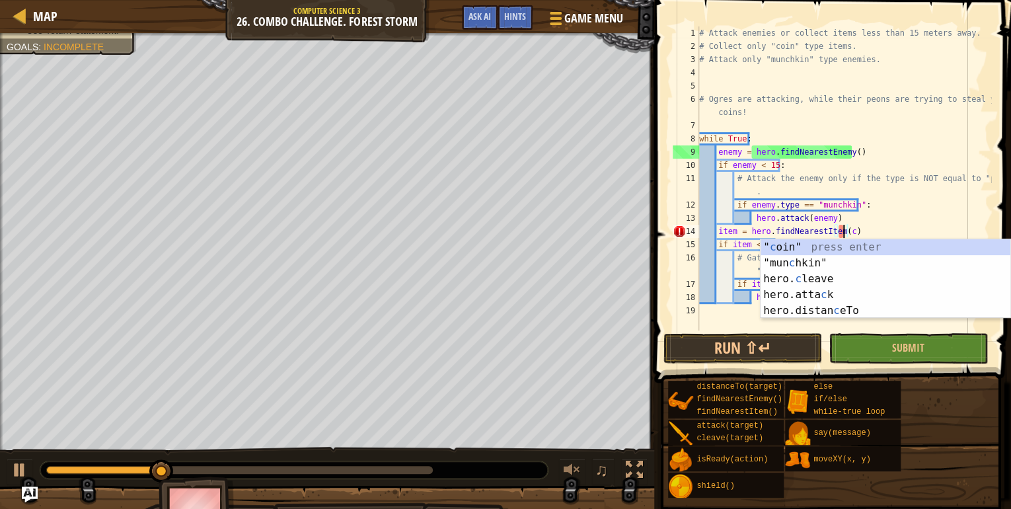
scroll to position [6, 11]
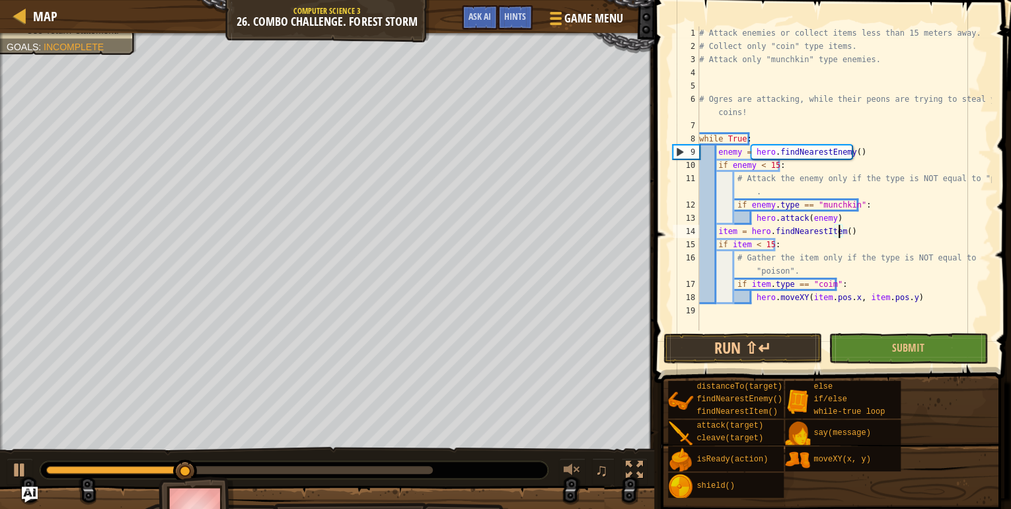
click at [728, 332] on span at bounding box center [834, 173] width 368 height 422
click at [724, 338] on button "Run ⇧↵" at bounding box center [743, 348] width 159 height 30
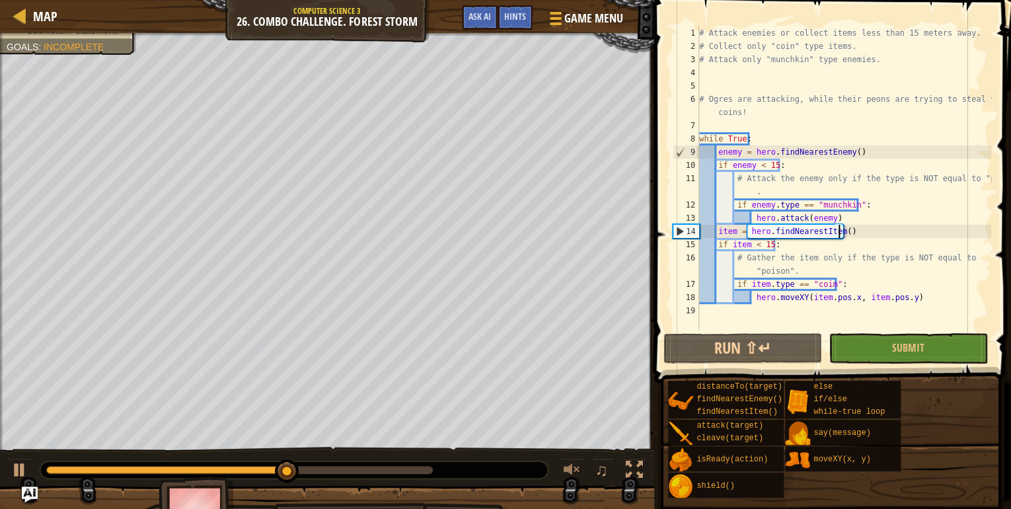
click at [822, 296] on div "# Attack enemies or collect items less than 15 meters away. # Collect only "coi…" at bounding box center [844, 191] width 295 height 331
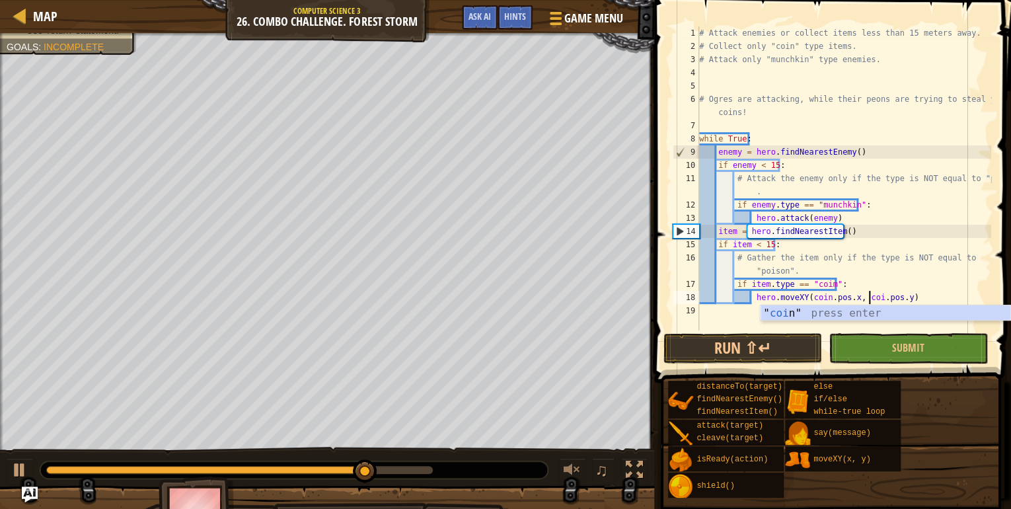
scroll to position [6, 14]
click at [724, 338] on button "Run ⇧↵" at bounding box center [743, 348] width 159 height 30
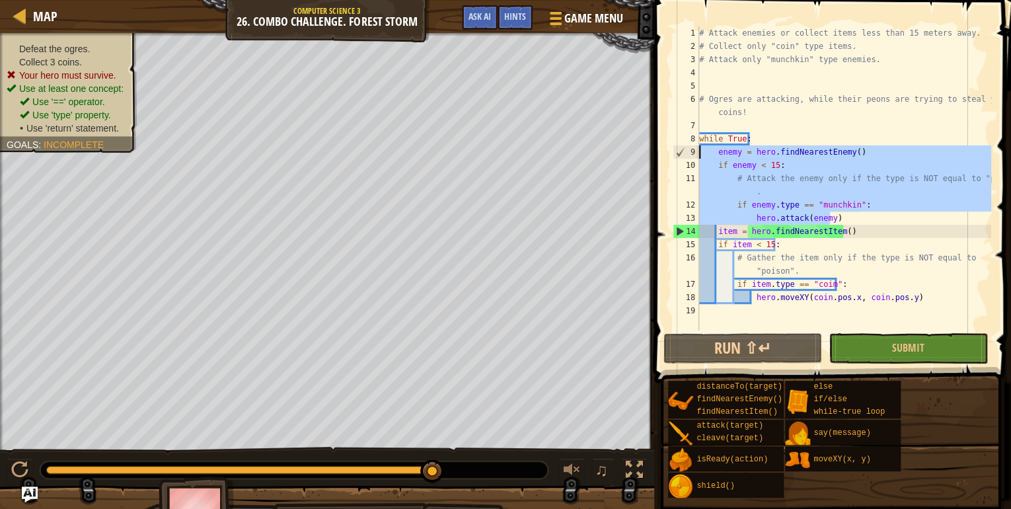
drag, startPoint x: 836, startPoint y: 217, endPoint x: 687, endPoint y: 149, distance: 163.9
click at [687, 149] on div "hero.moveXY(coin.pos.x, coin.pos.y) 1 2 3 4 5 6 7 8 9 10 11 12 13 14 15 16 17 1…" at bounding box center [830, 178] width 321 height 304
click at [918, 295] on div "# Attack enemies or collect items less than 15 meters away. # Collect only "coi…" at bounding box center [844, 191] width 295 height 331
type textarea "hero.moveXY(coin.pos.x, coin.pos.y)"
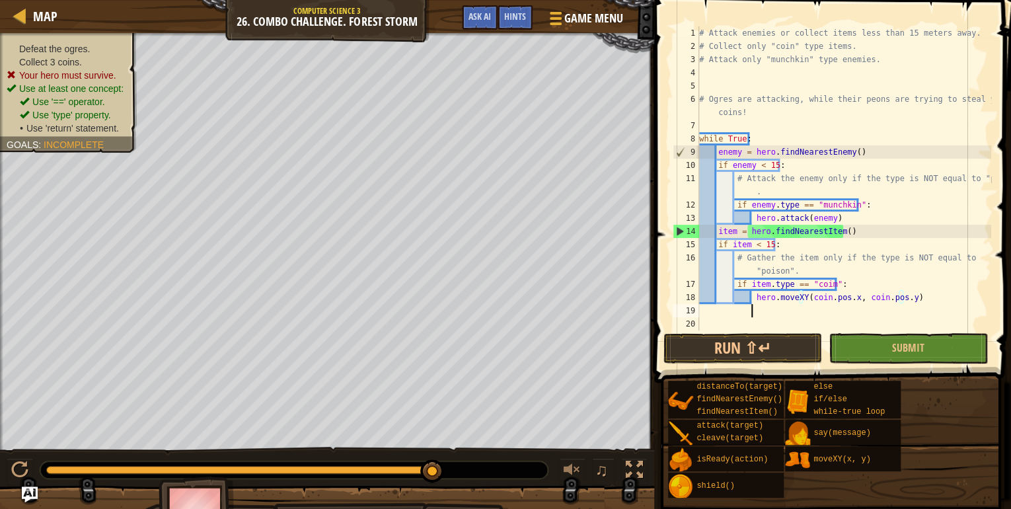
scroll to position [6, 3]
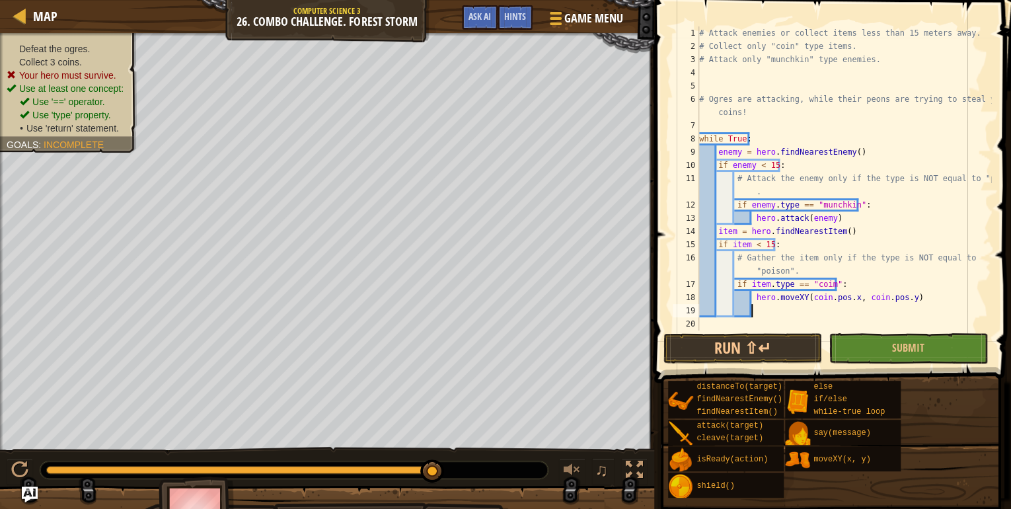
paste textarea "hero.attack(enemy)"
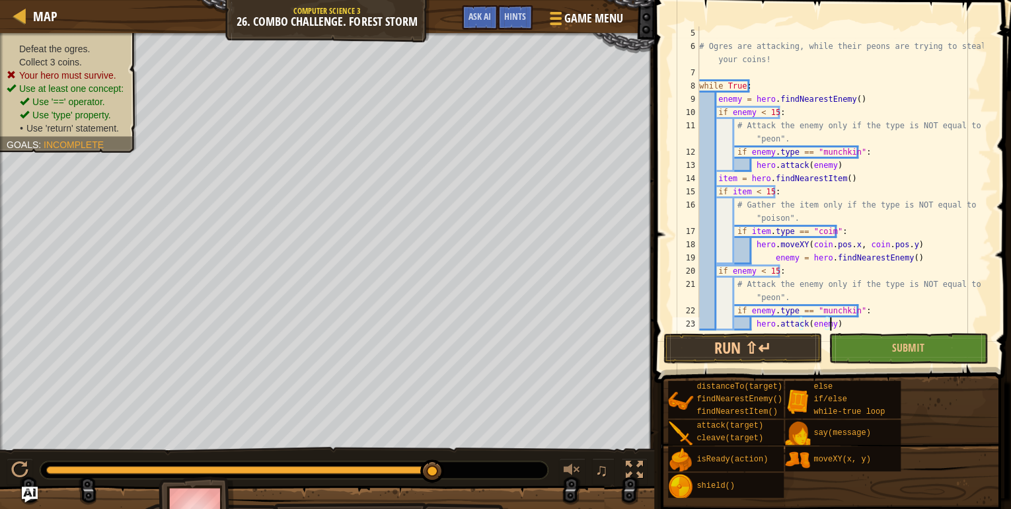
scroll to position [53, 0]
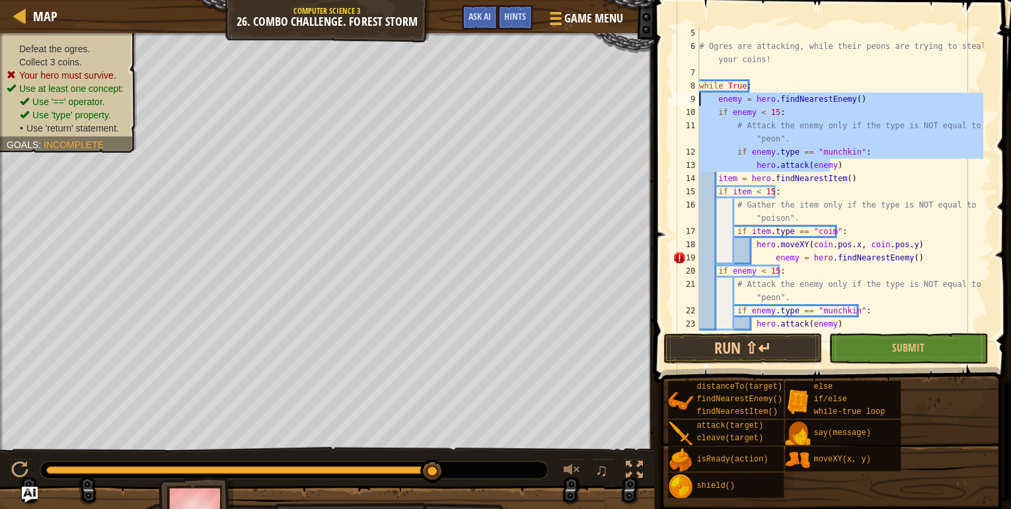
drag, startPoint x: 834, startPoint y: 164, endPoint x: 690, endPoint y: 103, distance: 156.4
click at [690, 103] on div "hero.attack(enemy) 5 6 7 8 9 10 11 12 13 14 15 16 17 18 19 20 21 22 23 24 # Ogr…" at bounding box center [830, 178] width 321 height 304
type textarea "enemy = hero.findNearestEnemy() if enemy < 15:"
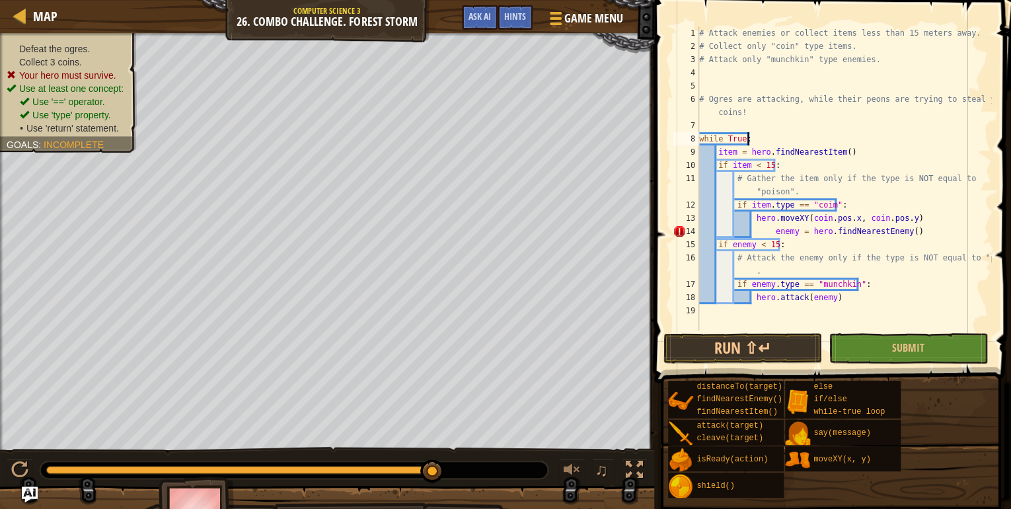
click at [901, 238] on div "# Attack enemies or collect items less than 15 meters away. # Collect only "coi…" at bounding box center [844, 191] width 295 height 331
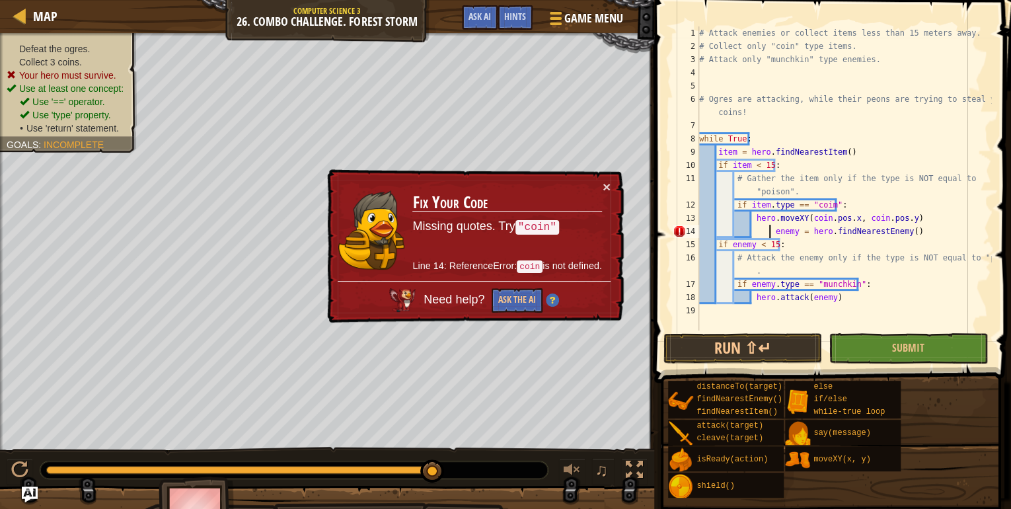
click at [771, 232] on div "# Attack enemies or collect items less than 15 meters away. # Collect only "coi…" at bounding box center [844, 191] width 295 height 331
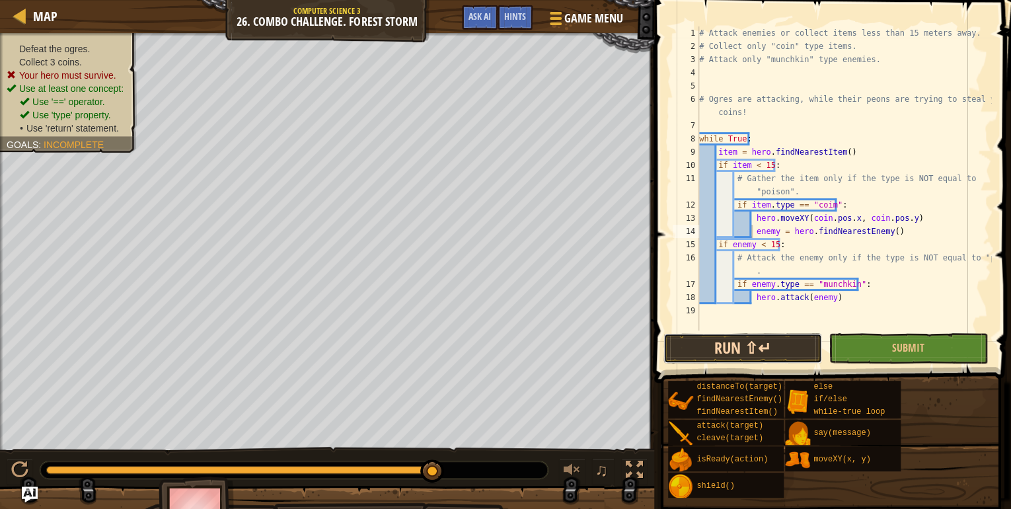
click at [775, 350] on button "Run ⇧↵" at bounding box center [743, 348] width 159 height 30
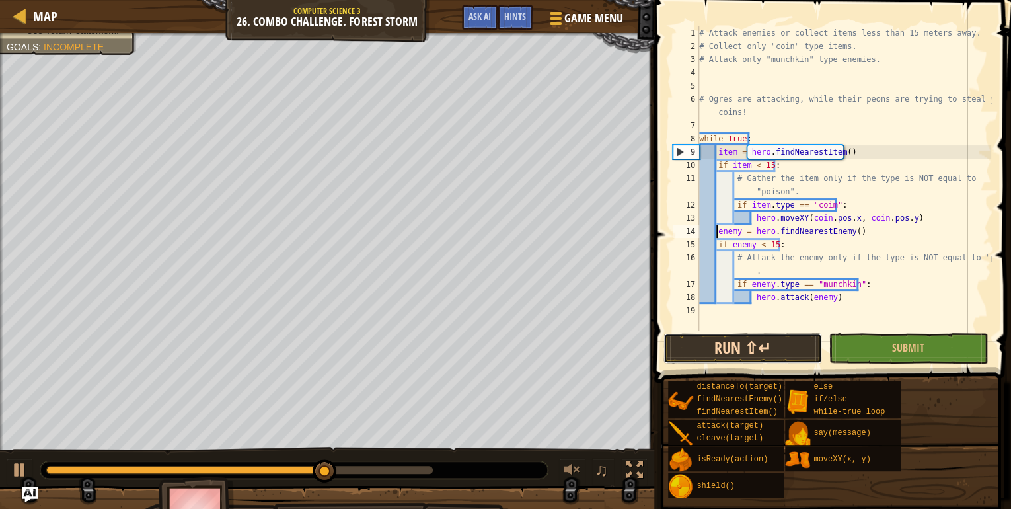
click at [760, 355] on button "Run ⇧↵" at bounding box center [743, 348] width 159 height 30
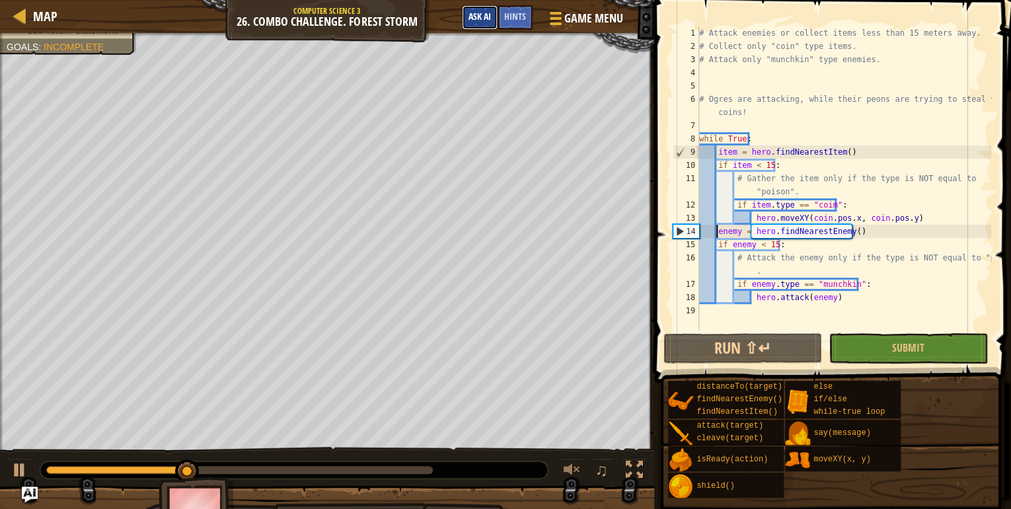
click at [484, 20] on span "Ask AI" at bounding box center [480, 16] width 22 height 13
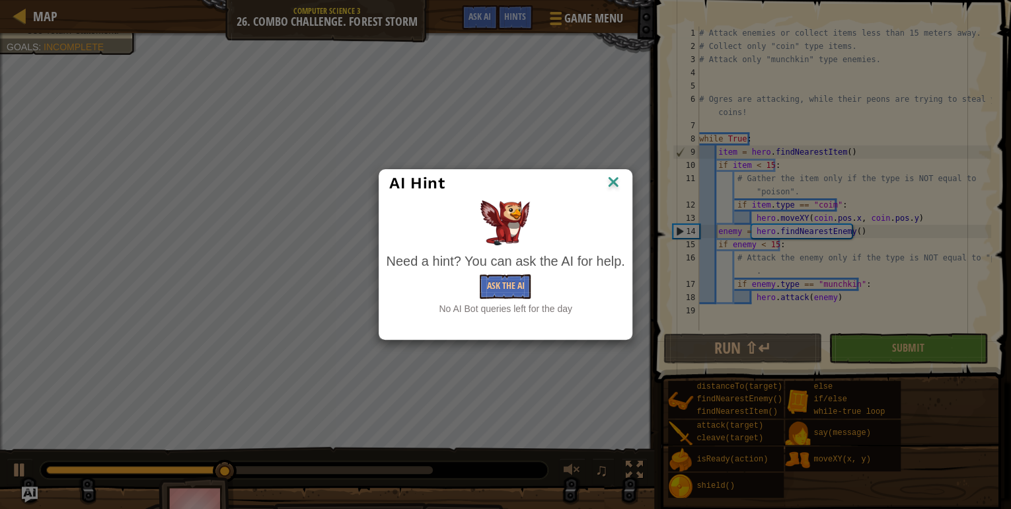
click at [616, 172] on div "AI Hint" at bounding box center [505, 183] width 252 height 27
click at [608, 184] on img at bounding box center [613, 183] width 17 height 20
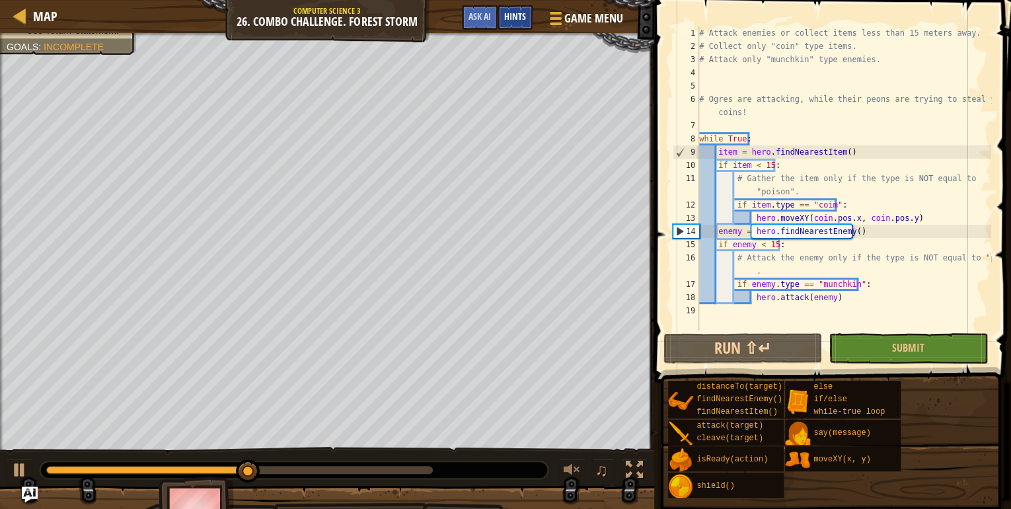
click at [512, 25] on div "Hints" at bounding box center [515, 17] width 35 height 24
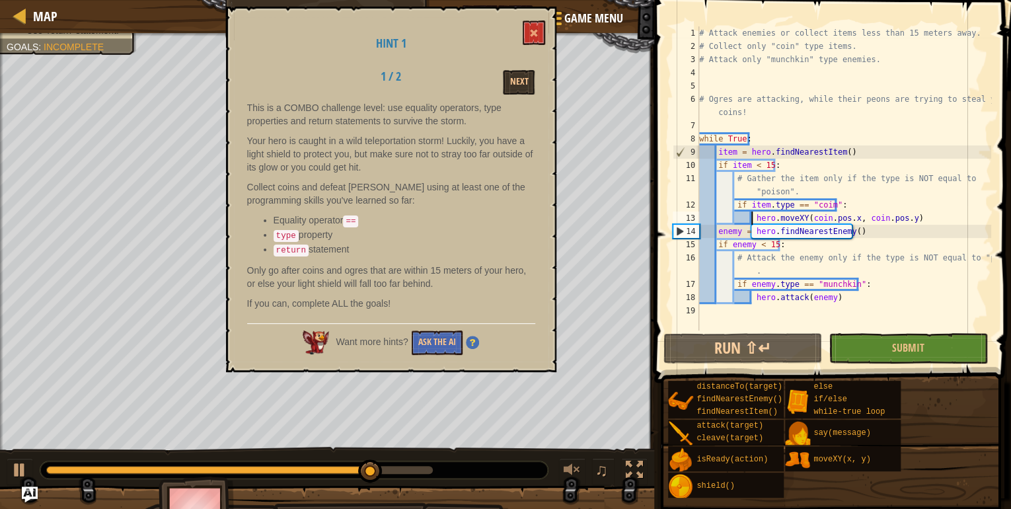
click at [751, 219] on div "# Attack enemies or collect items less than 15 meters away. # Collect only "coi…" at bounding box center [844, 191] width 295 height 331
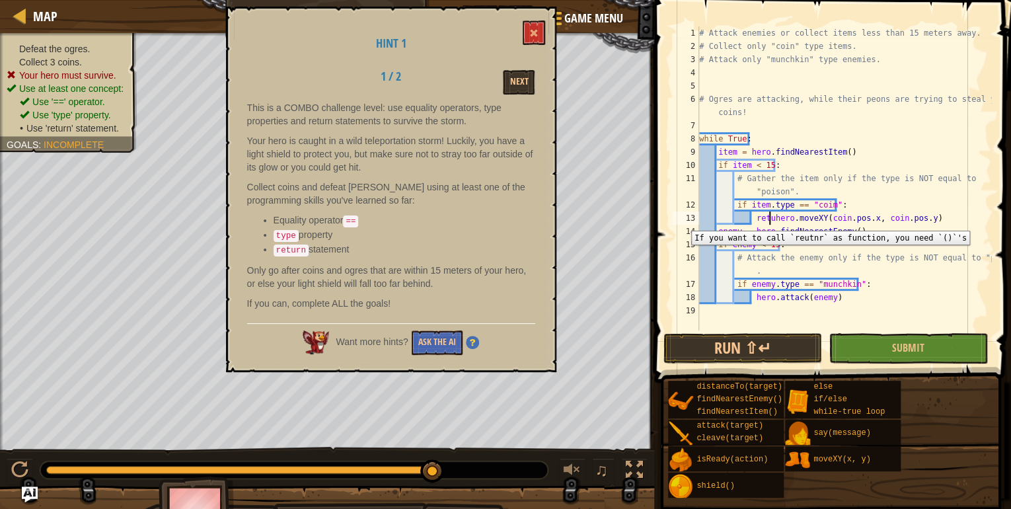
scroll to position [6, 6]
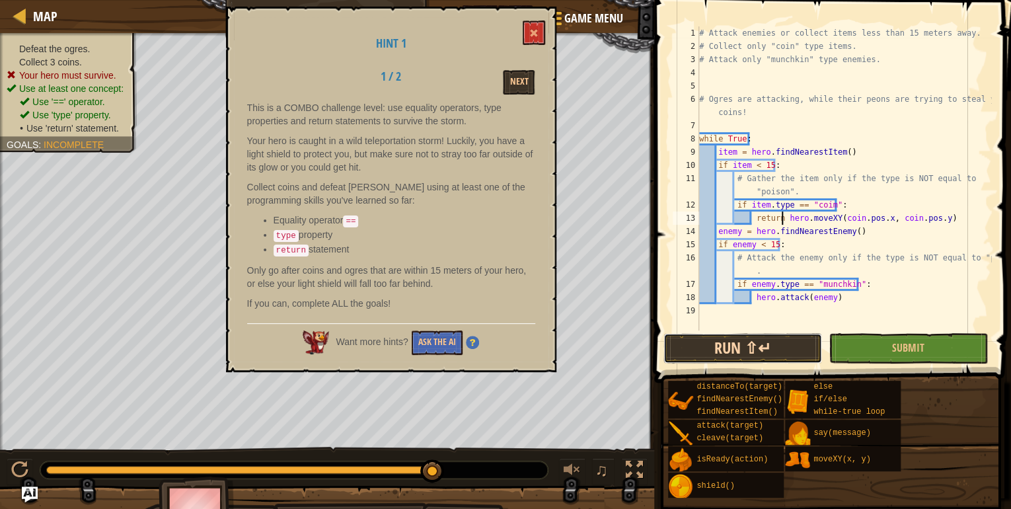
click at [780, 355] on button "Run ⇧↵" at bounding box center [743, 348] width 159 height 30
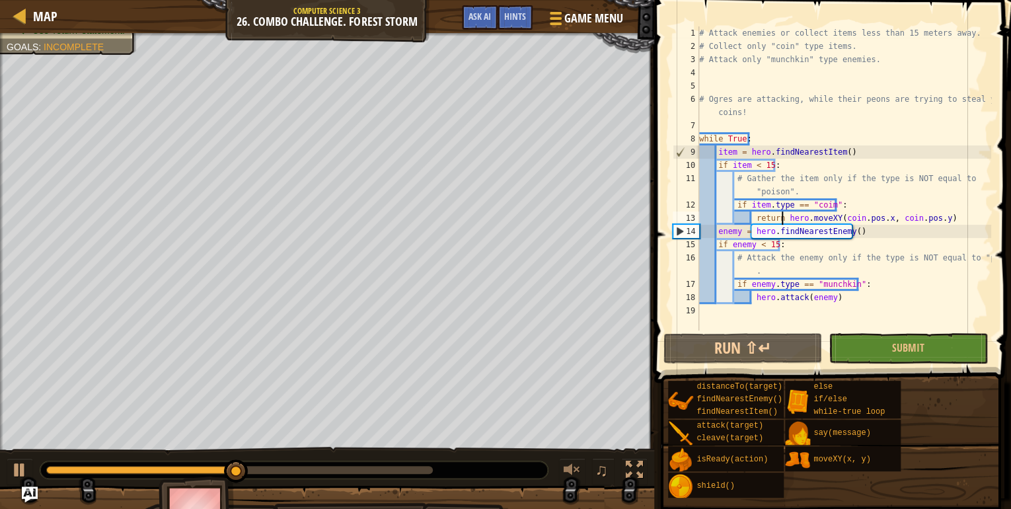
click at [753, 299] on div "# Attack enemies or collect items less than 15 meters away. # Collect only "coi…" at bounding box center [844, 191] width 295 height 331
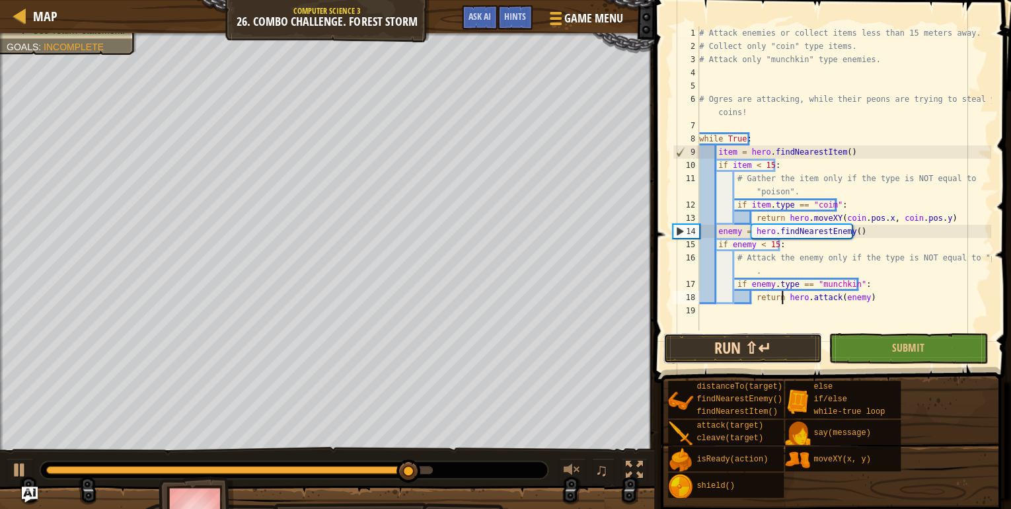
click at [803, 340] on button "Run ⇧↵" at bounding box center [743, 348] width 159 height 30
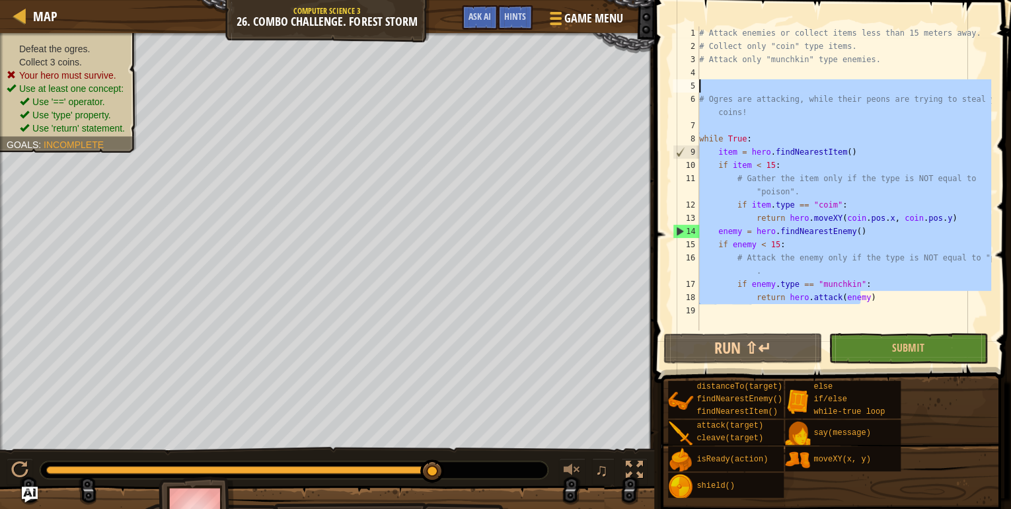
drag, startPoint x: 876, startPoint y: 298, endPoint x: 653, endPoint y: 86, distance: 307.7
click at [653, 86] on div "return hero.attack(enemy) 1 2 3 4 5 6 7 8 9 10 11 12 13 14 15 16 17 18 19 # Att…" at bounding box center [830, 218] width 361 height 422
type textarea "# Ogres are attacking, while their peons are trying to steal your coins!"
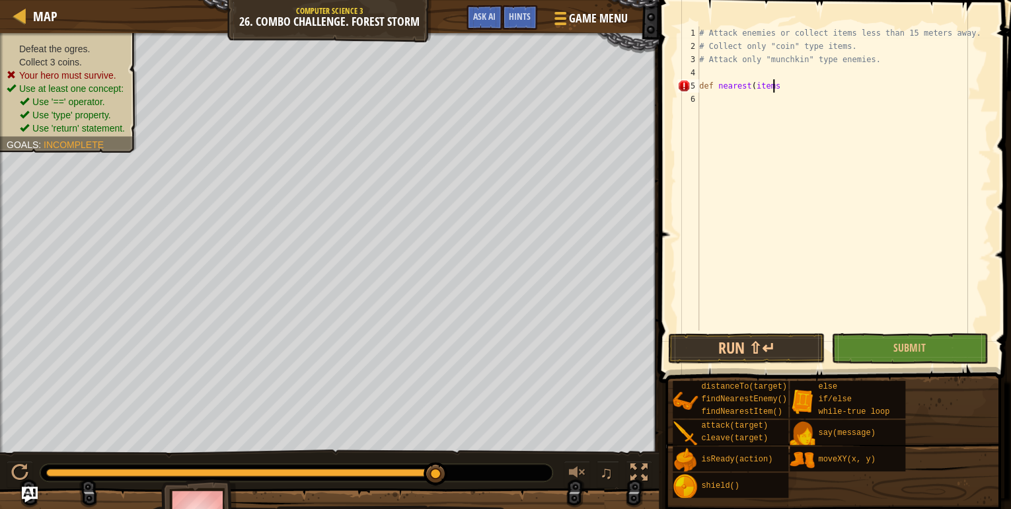
scroll to position [6, 5]
type textarea "def nearest(items):"
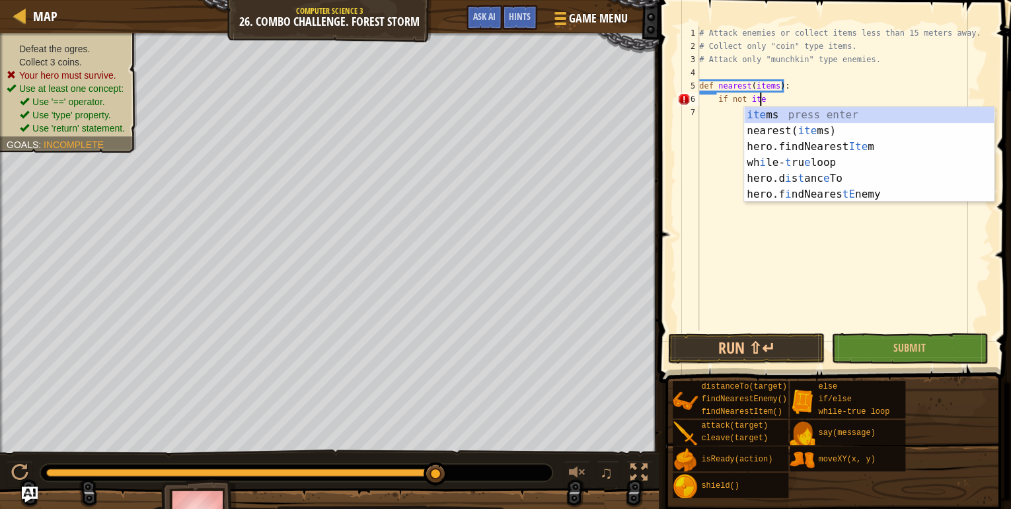
scroll to position [6, 5]
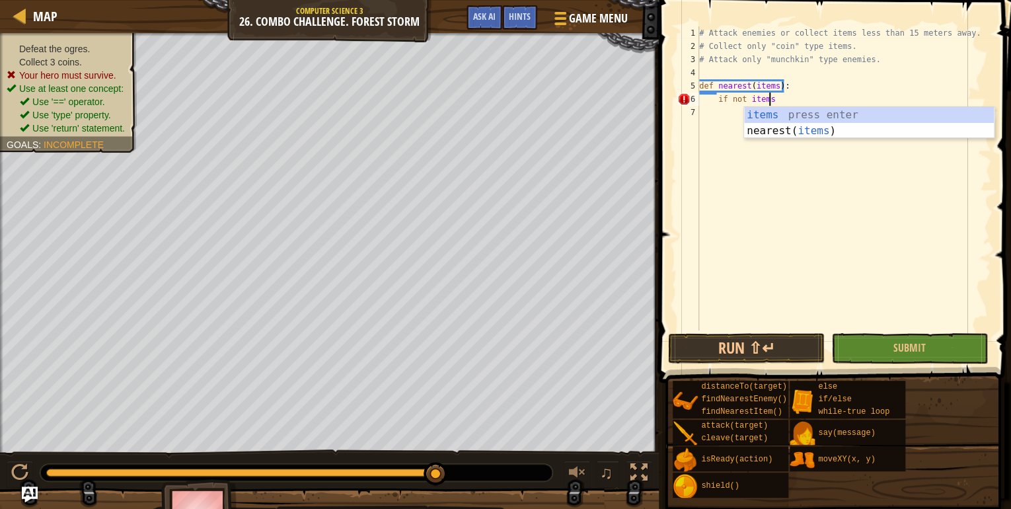
type textarea "if not items:"
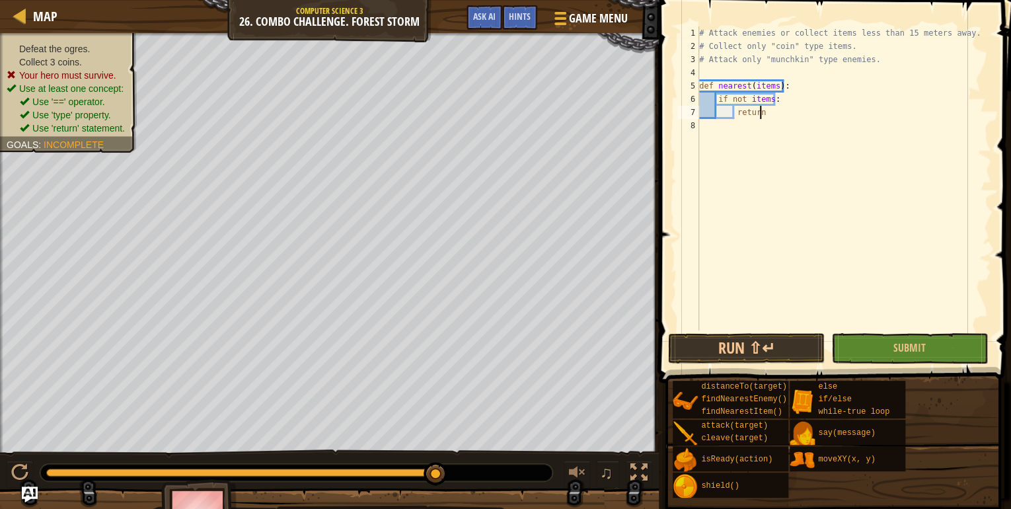
scroll to position [6, 4]
type textarea "return"
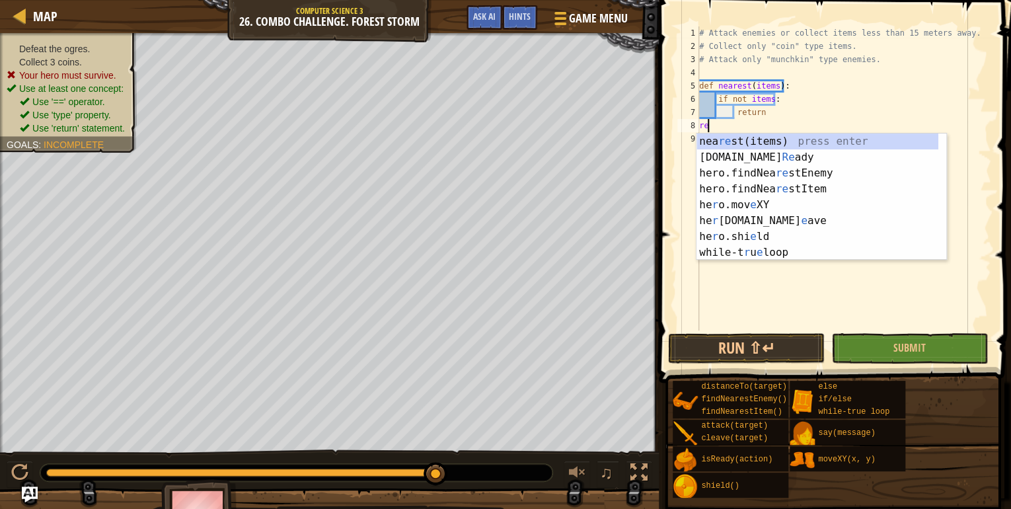
type textarea "r"
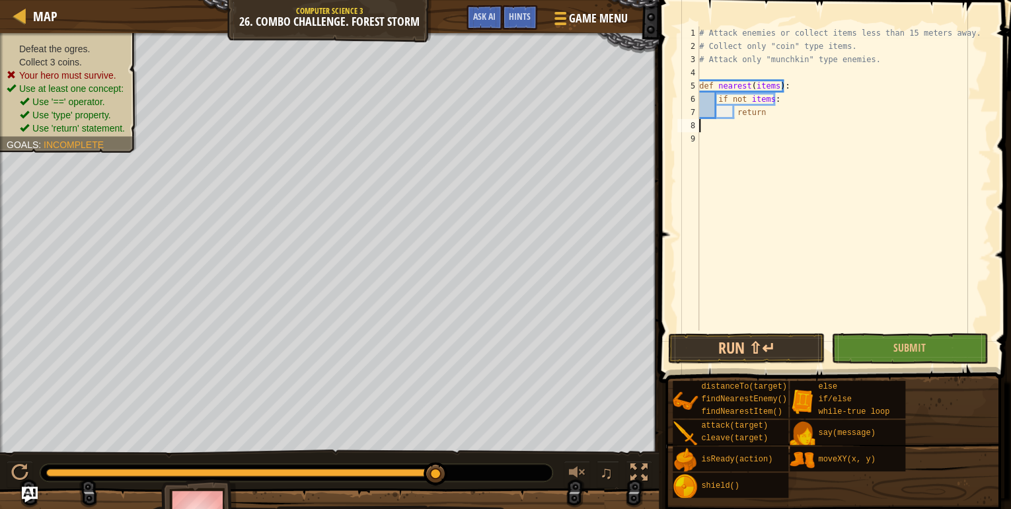
type textarea "return"
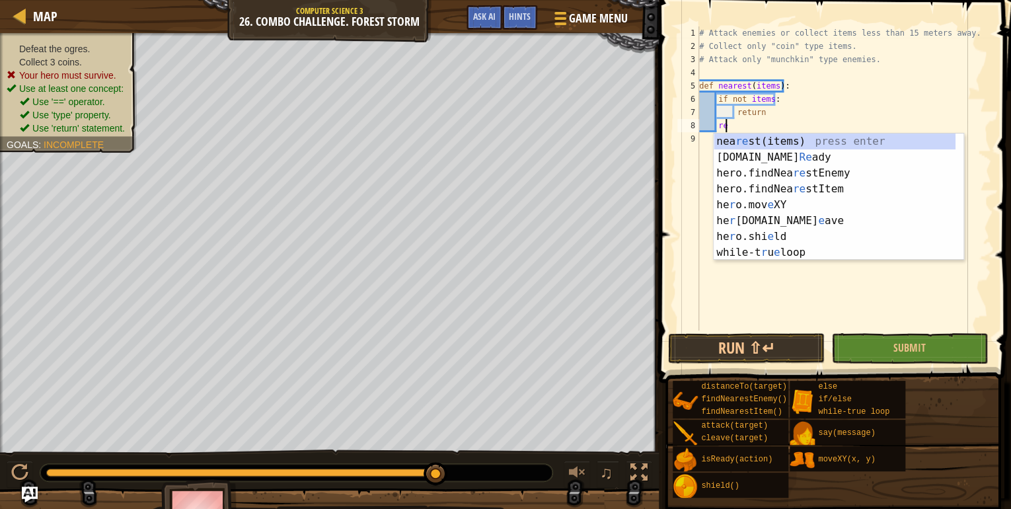
scroll to position [6, 1]
type textarea "r"
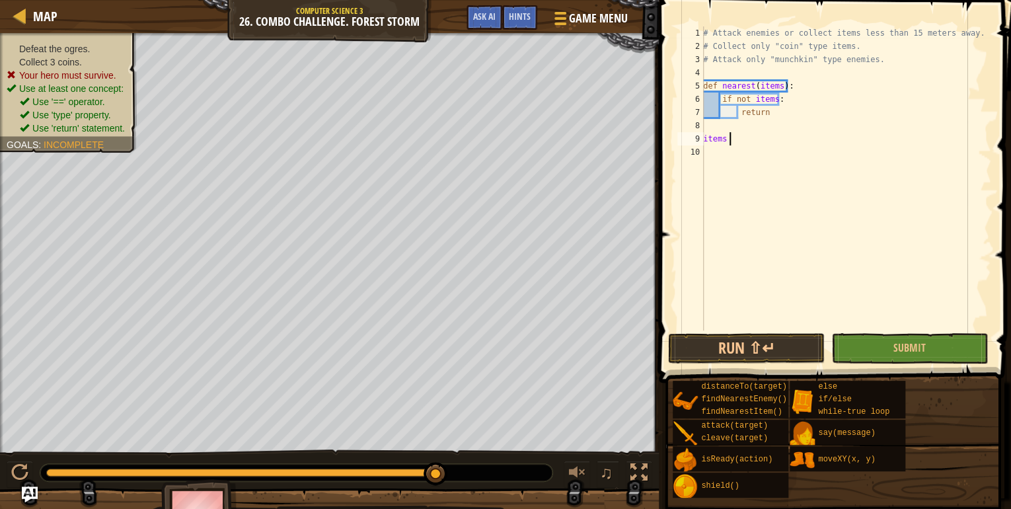
scroll to position [6, 1]
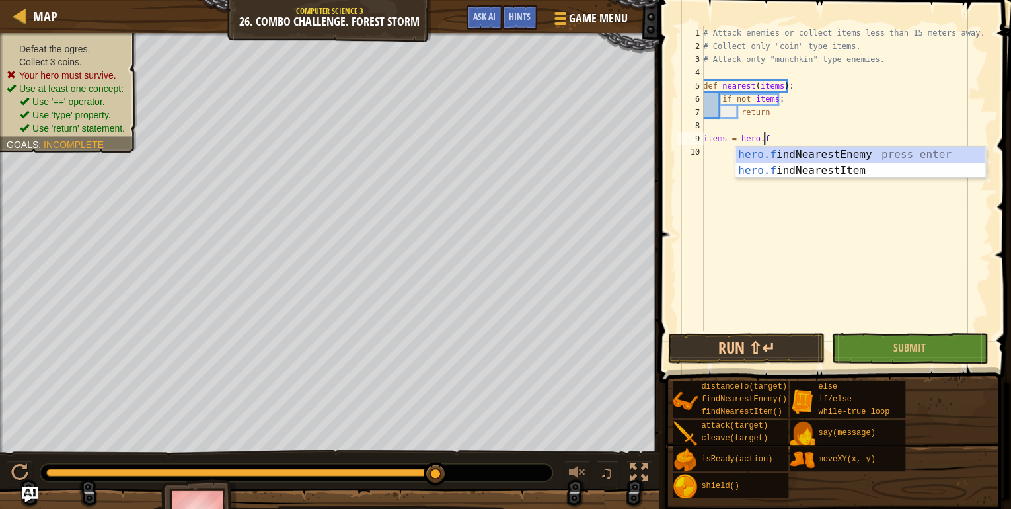
type textarea "items = [DOMAIN_NAME]"
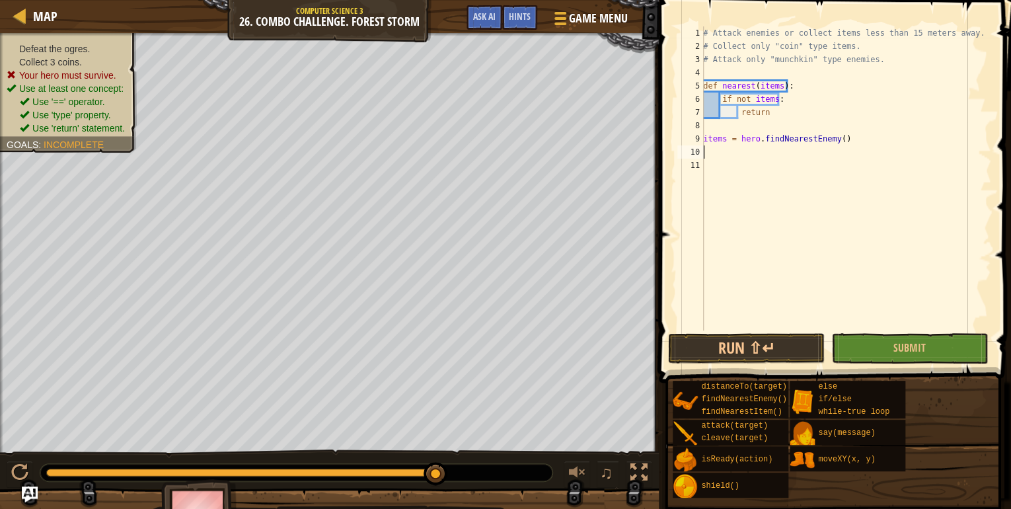
scroll to position [6, 0]
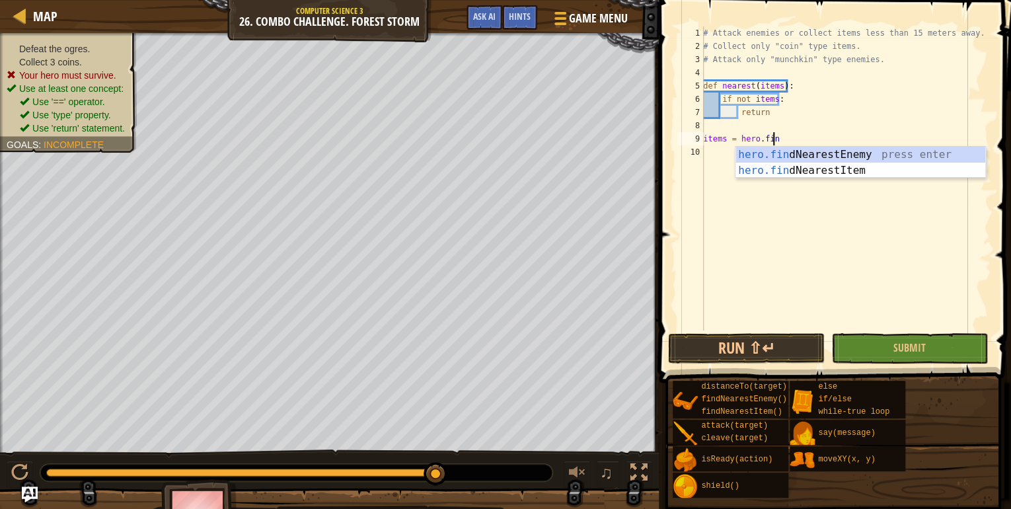
type textarea "items = hero.find"
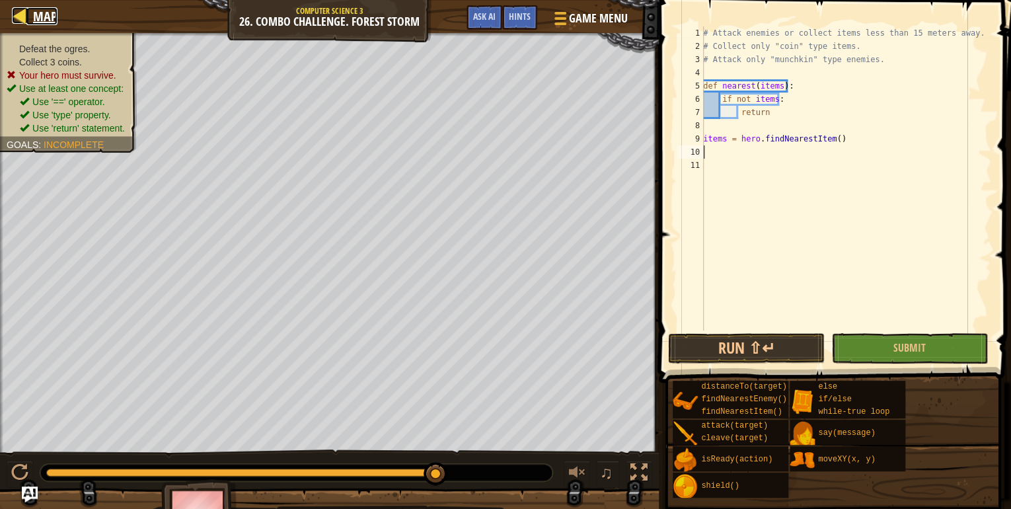
click at [21, 20] on div at bounding box center [20, 15] width 17 height 17
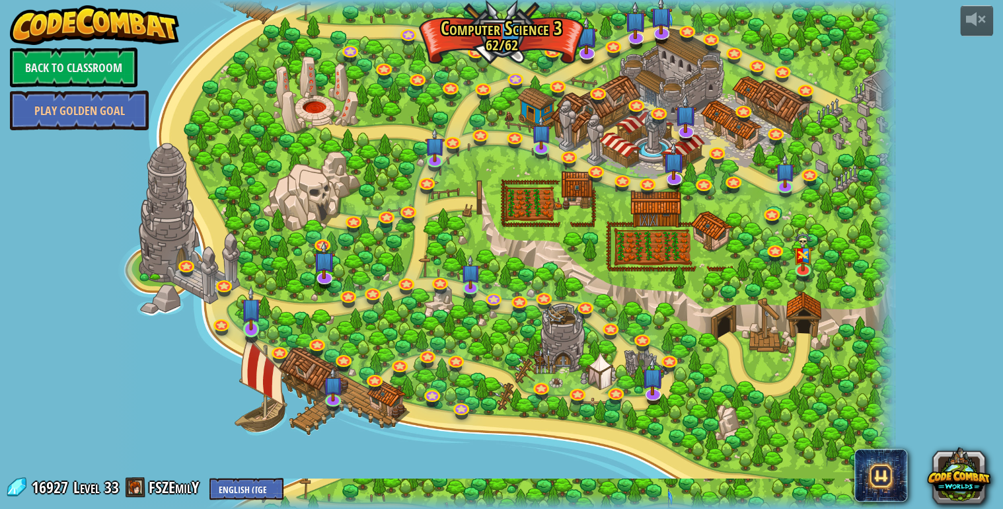
click at [254, 328] on img at bounding box center [251, 308] width 20 height 45
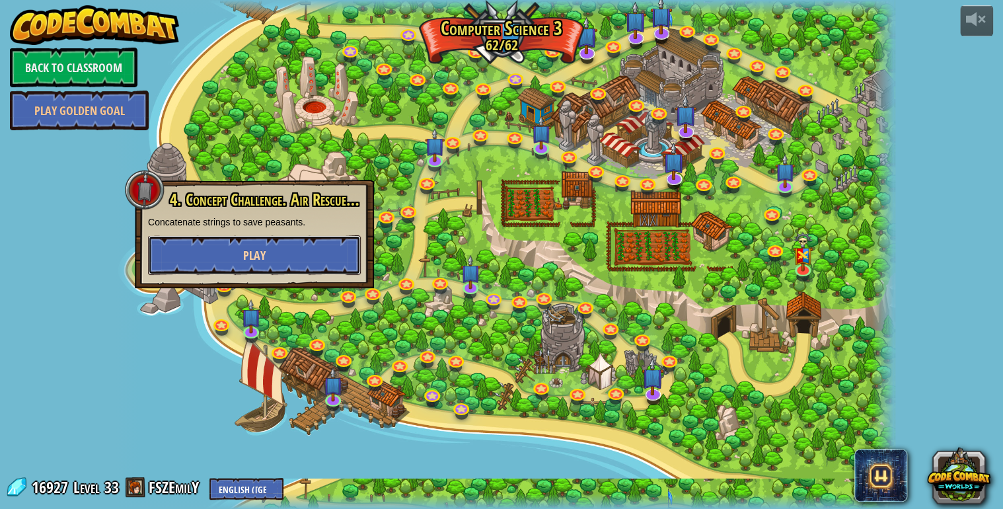
click at [282, 254] on button "Play" at bounding box center [254, 255] width 213 height 40
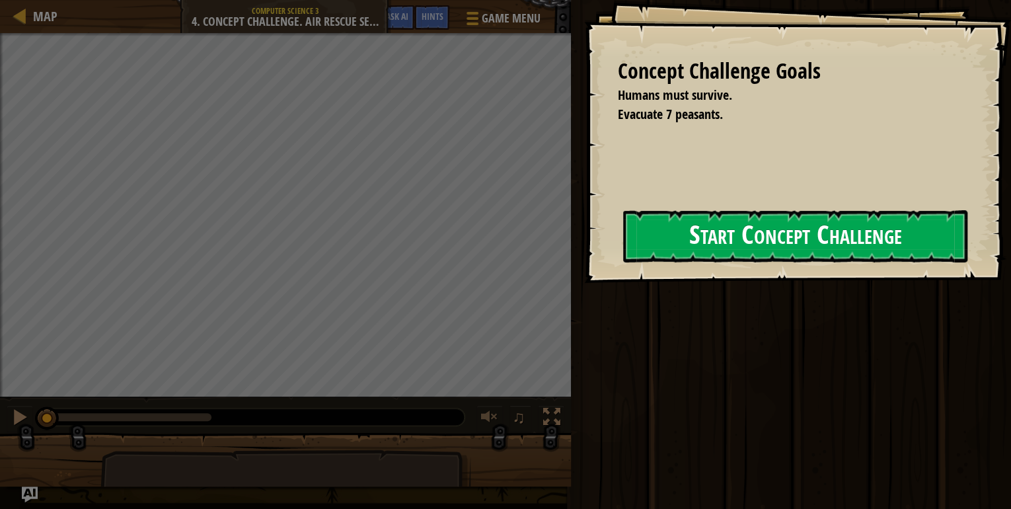
click at [641, 241] on button "Start Concept Challenge" at bounding box center [795, 236] width 344 height 52
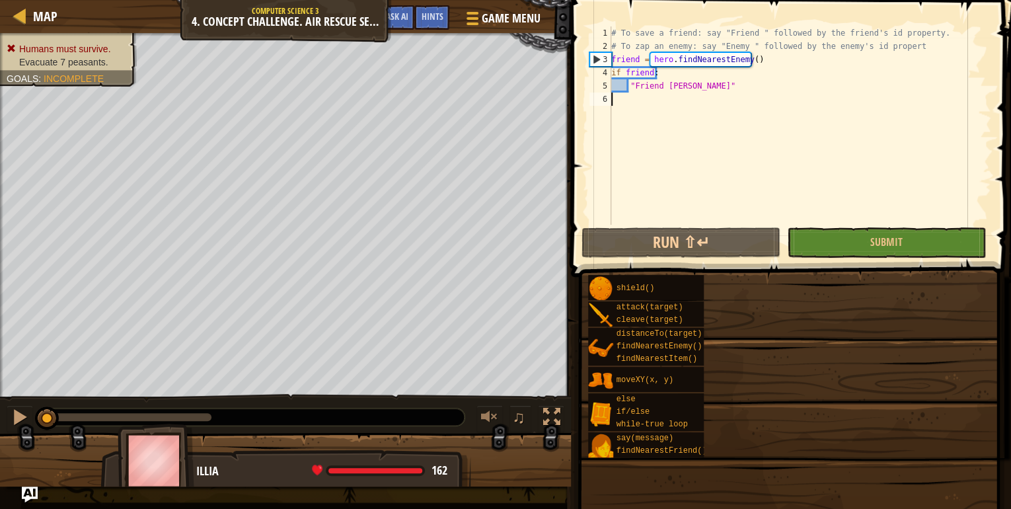
click at [692, 258] on span at bounding box center [792, 120] width 451 height 316
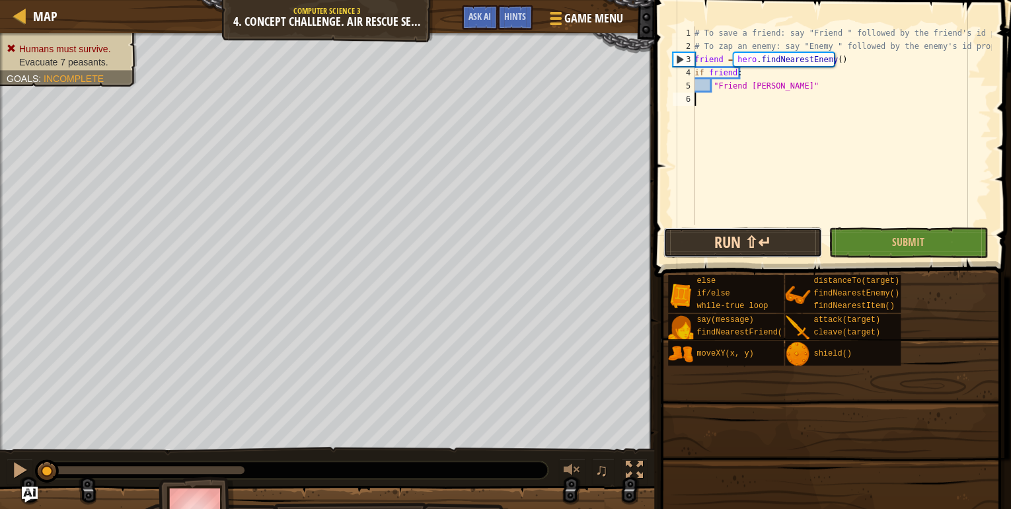
click at [713, 246] on button "Run ⇧↵" at bounding box center [743, 242] width 159 height 30
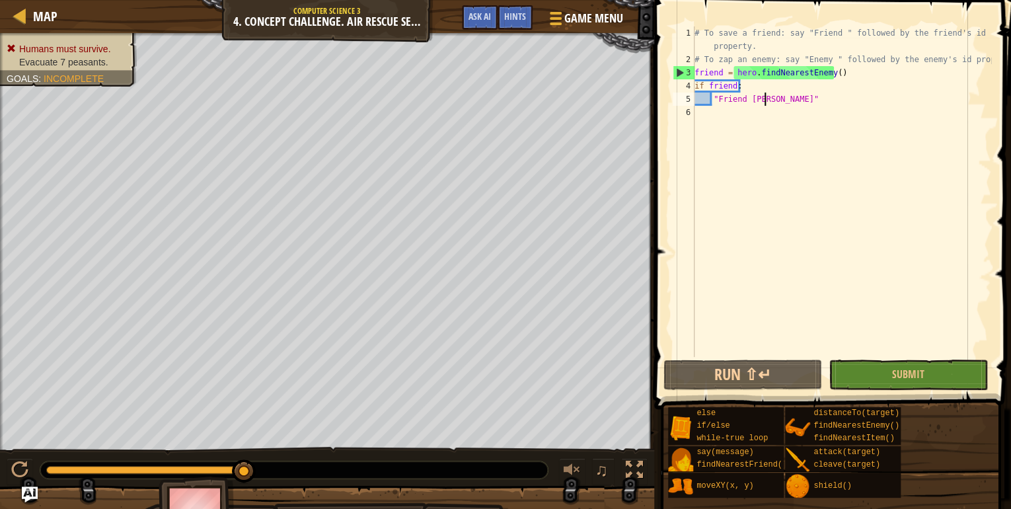
click at [763, 97] on div "# To save a friend: say "Friend " followed by the friend's id property. # To za…" at bounding box center [841, 211] width 299 height 370
type textarea ""Friend""
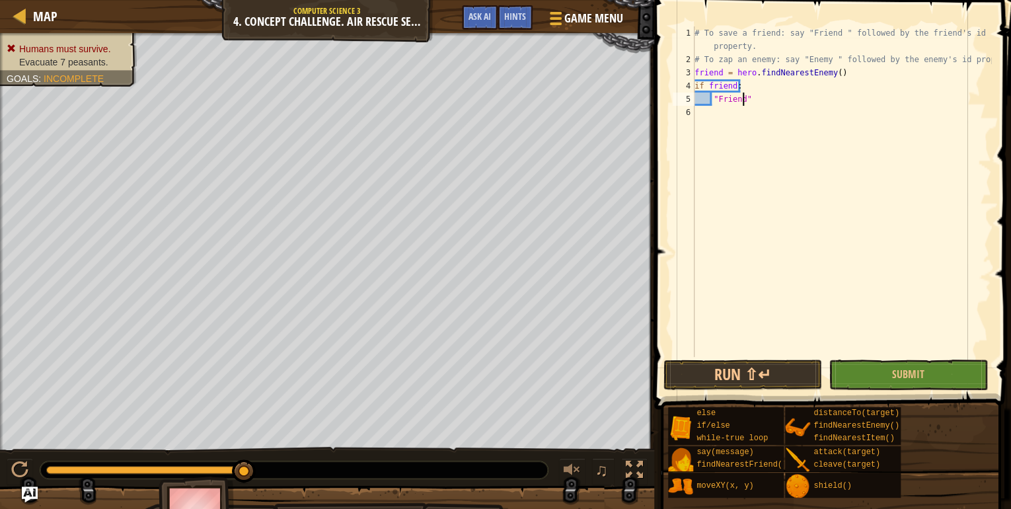
click at [765, 102] on div "# To save a friend: say "Friend " followed by the friend's id property. # To za…" at bounding box center [841, 211] width 299 height 370
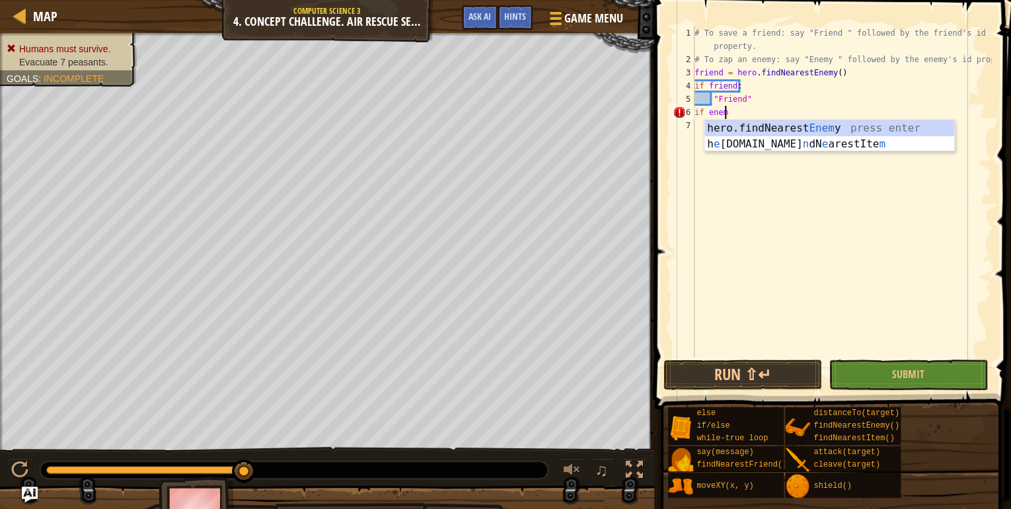
scroll to position [6, 2]
type textarea "if enemy:"
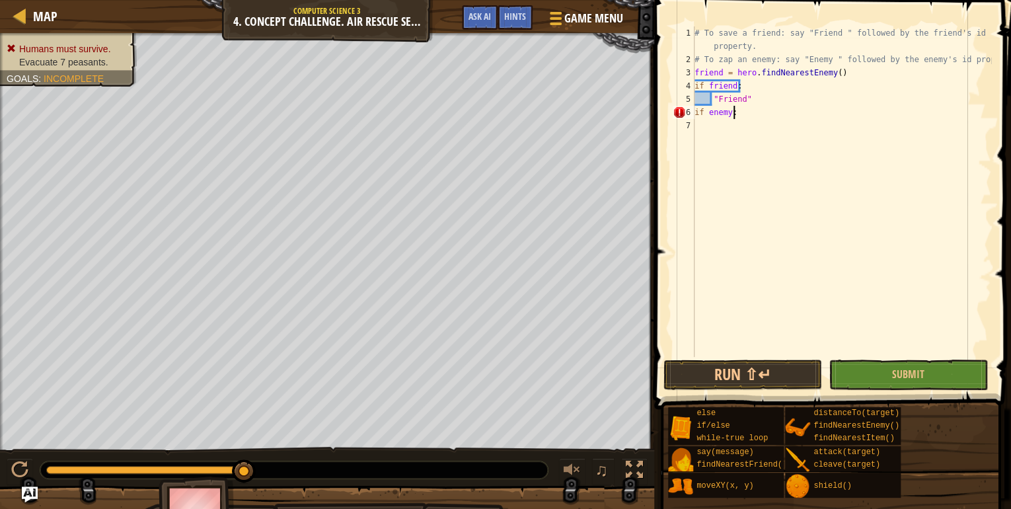
scroll to position [6, 0]
type textarea "h"
click at [744, 90] on div "# To save a friend: say "Friend " followed by the friend's id property. # To za…" at bounding box center [841, 211] width 299 height 370
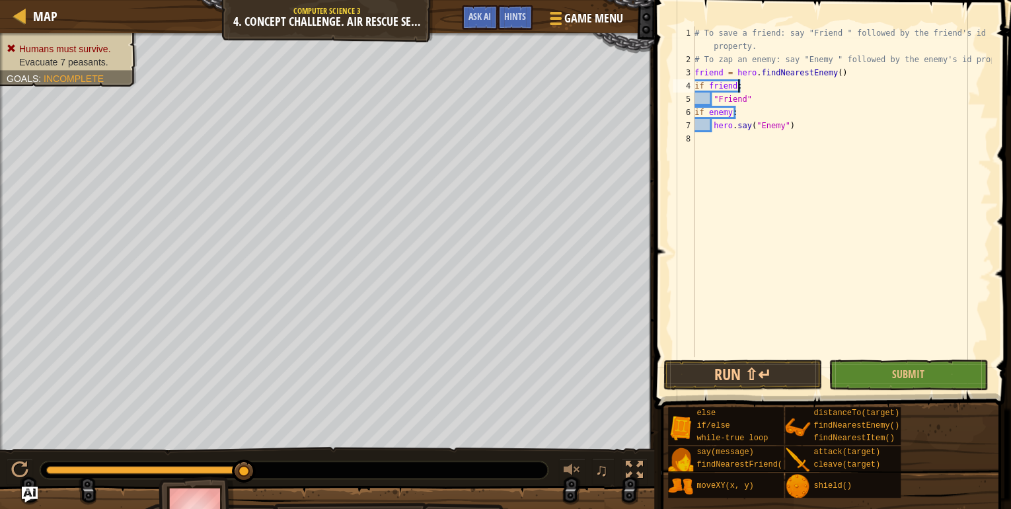
click at [715, 98] on div "# To save a friend: say "Friend " followed by the friend's id property. # To za…" at bounding box center [841, 211] width 299 height 370
click at [714, 101] on div "# To save a friend: say "Friend " followed by the friend's id property. # To za…" at bounding box center [841, 211] width 299 height 370
click at [728, 379] on button "Run ⇧↵" at bounding box center [743, 375] width 159 height 30
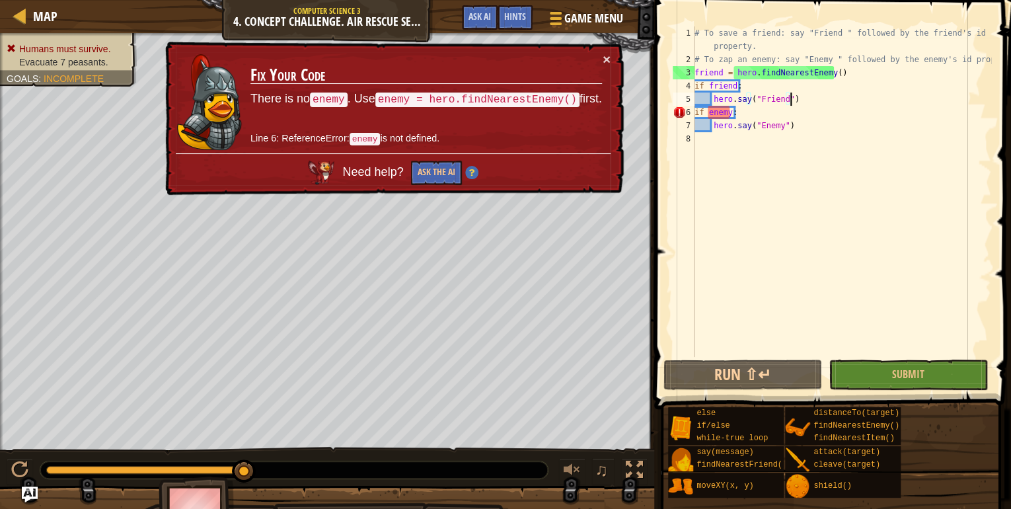
click at [846, 71] on div "# To save a friend: say "Friend " followed by the friend's id property. # To za…" at bounding box center [841, 211] width 299 height 370
type textarea "friend = hero.findNearestEnemy()"
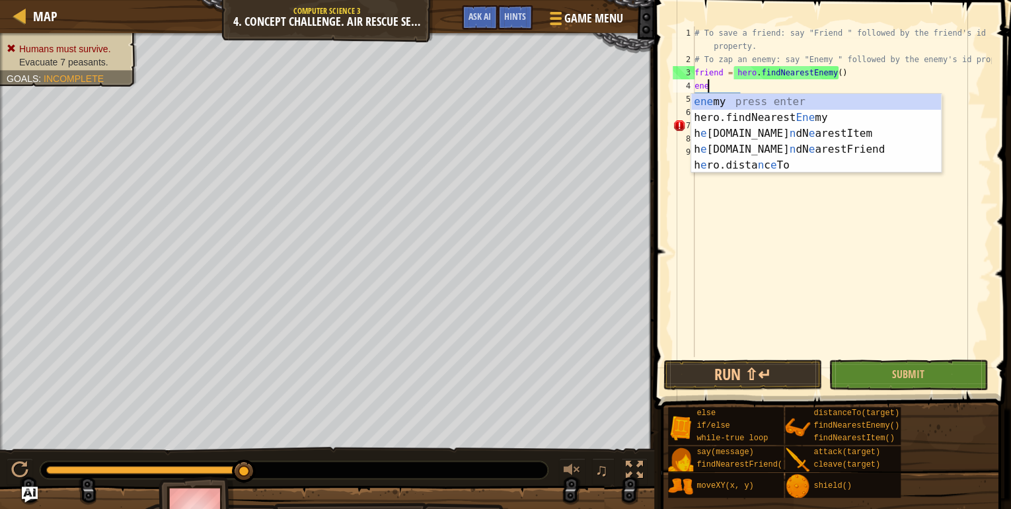
scroll to position [6, 0]
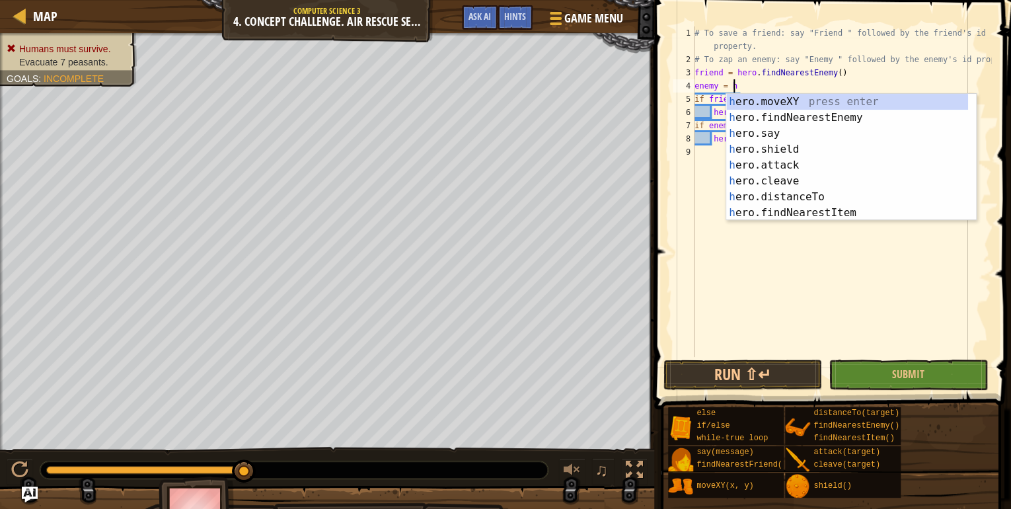
type textarea "enemy = her"
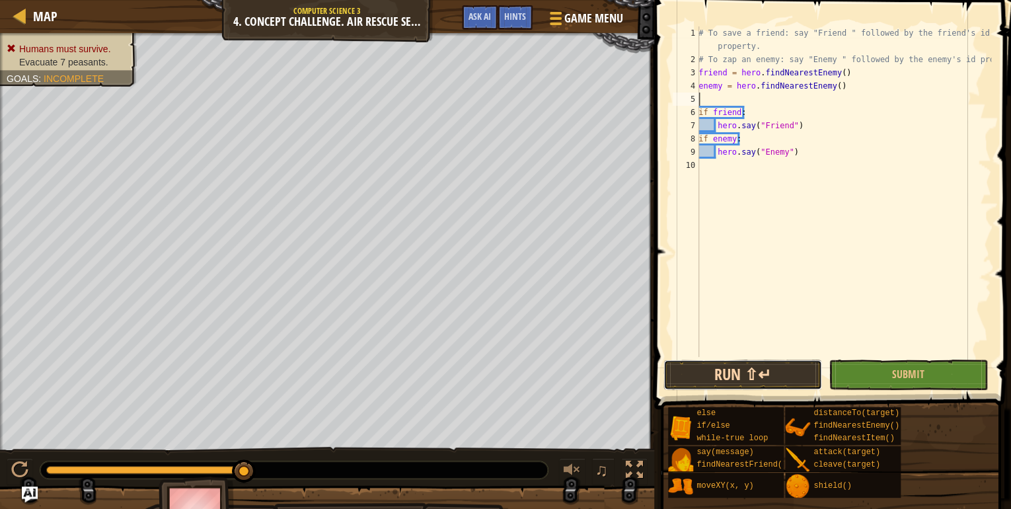
click at [722, 381] on button "Run ⇧↵" at bounding box center [743, 375] width 159 height 30
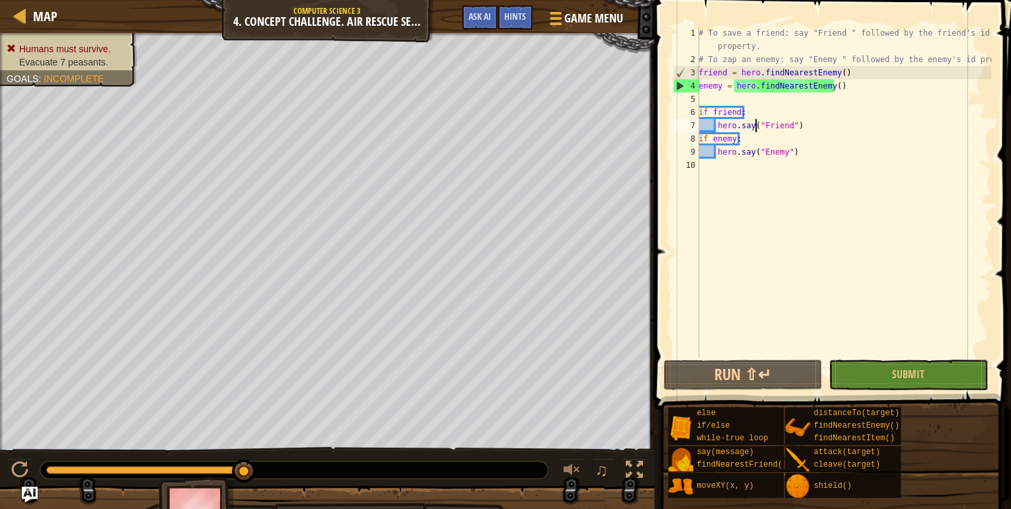
click at [757, 122] on div "# To save a friend: say "Friend " followed by the friend's id property. # To za…" at bounding box center [843, 211] width 295 height 370
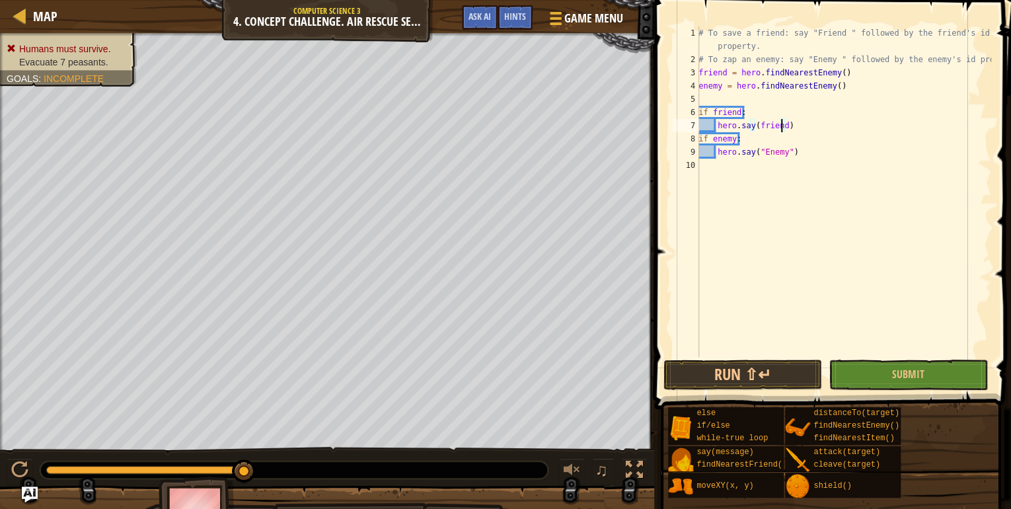
click at [786, 151] on div "# To save a friend: say "Friend " followed by the friend's id property. # To za…" at bounding box center [843, 211] width 295 height 370
type textarea "hero.say(enemy)"
click at [723, 375] on button "Run ⇧↵" at bounding box center [743, 375] width 159 height 30
